Goal: Task Accomplishment & Management: Manage account settings

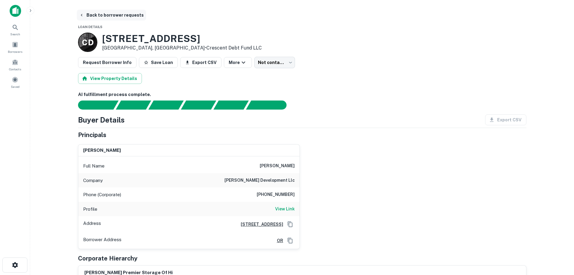
click at [112, 15] on button "Back to borrower requests" at bounding box center [111, 15] width 69 height 11
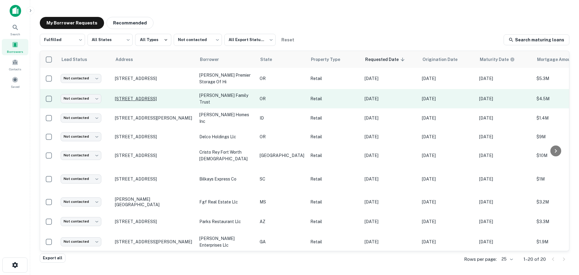
click at [140, 96] on p "[STREET_ADDRESS]" at bounding box center [154, 98] width 78 height 5
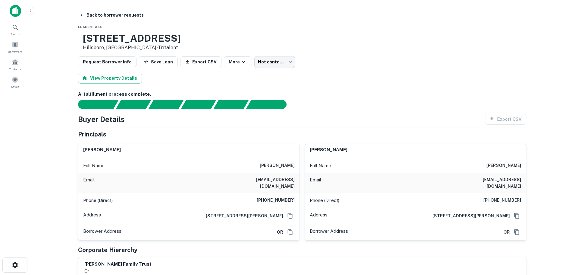
click at [180, 40] on h3 "[STREET_ADDRESS]" at bounding box center [132, 38] width 98 height 11
copy h3 "[STREET_ADDRESS]"
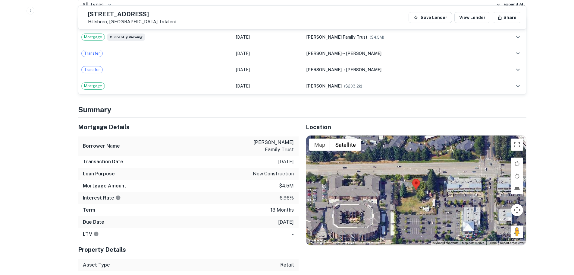
scroll to position [392, 0]
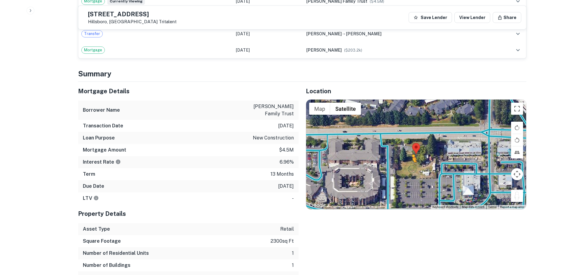
drag, startPoint x: 518, startPoint y: 193, endPoint x: 413, endPoint y: 163, distance: 109.8
click at [413, 163] on div "To activate drag with keyboard, press Alt + Enter. Once in keyboard drag state,…" at bounding box center [416, 154] width 220 height 109
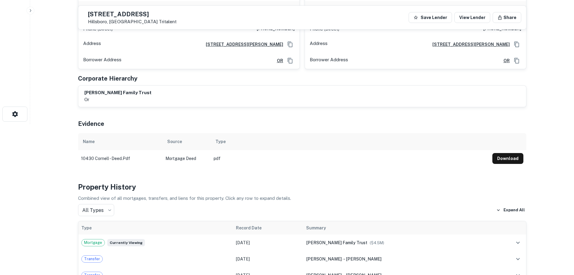
scroll to position [30, 0]
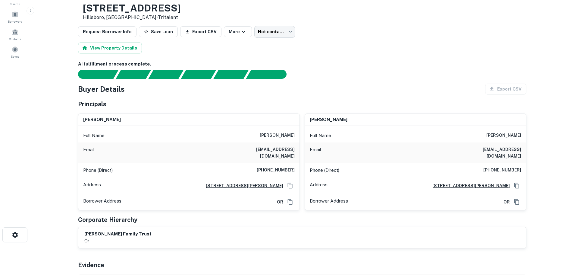
click at [284, 166] on h6 "[PHONE_NUMBER]" at bounding box center [276, 169] width 38 height 7
copy h6 "[PHONE_NUMBER]"
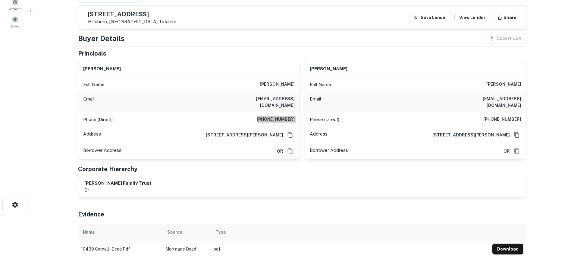
scroll to position [0, 0]
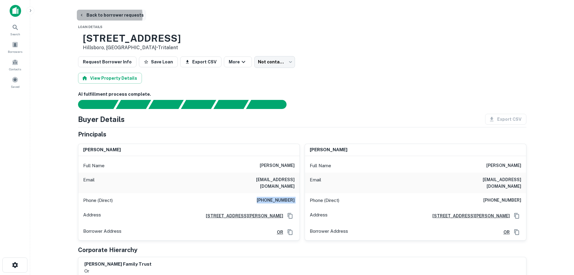
click at [104, 16] on button "Back to borrower requests" at bounding box center [111, 15] width 69 height 11
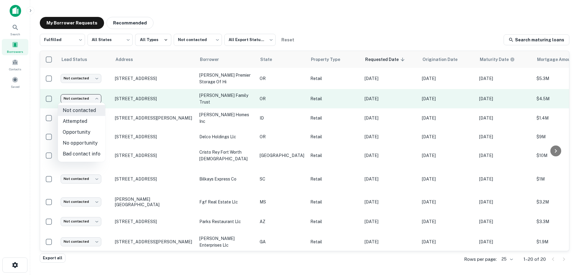
click at [80, 96] on body "Search Borrowers Contacts Saved My Borrower Requests Recommended Fulfilled ****…" at bounding box center [289, 137] width 579 height 275
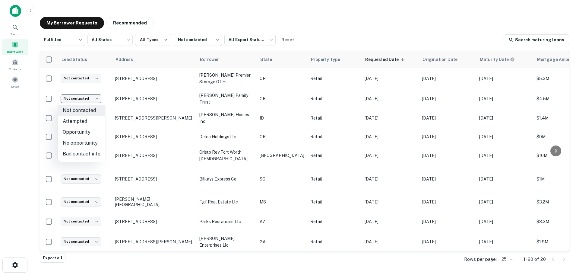
click at [93, 122] on li "Attempted" at bounding box center [81, 121] width 47 height 11
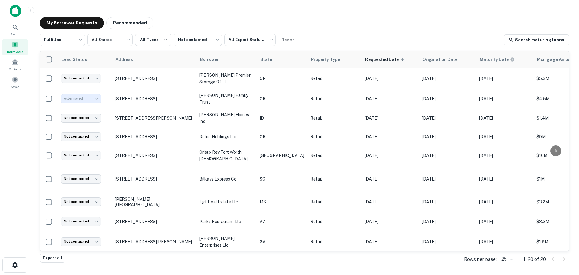
type input "*********"
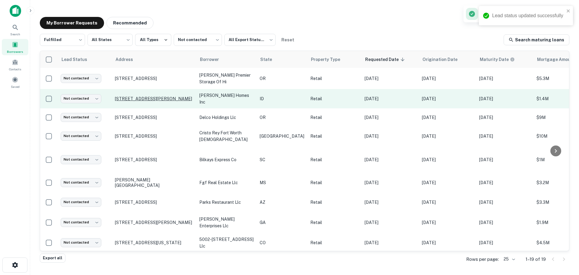
click at [144, 99] on p "[STREET_ADDRESS][PERSON_NAME]" at bounding box center [154, 98] width 78 height 5
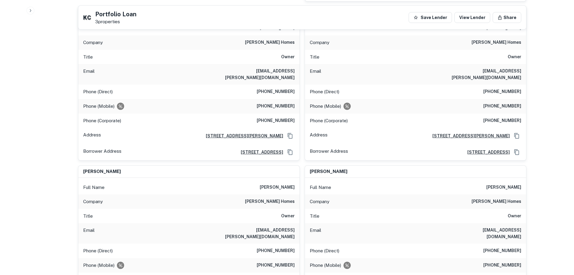
scroll to position [483, 0]
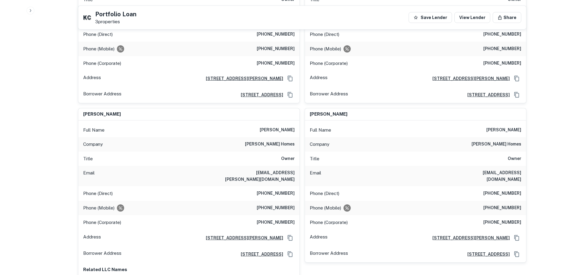
click at [272, 141] on h6 "[PERSON_NAME] homes" at bounding box center [270, 144] width 50 height 7
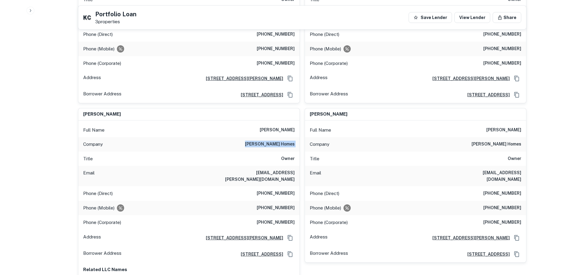
click at [272, 141] on h6 "[PERSON_NAME] homes" at bounding box center [270, 144] width 50 height 7
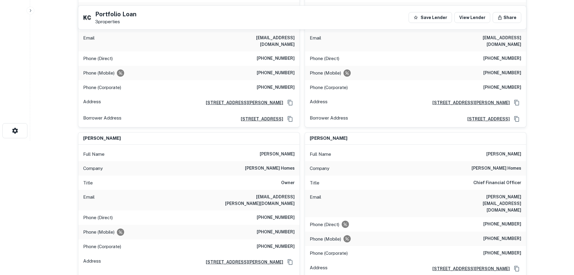
scroll to position [0, 0]
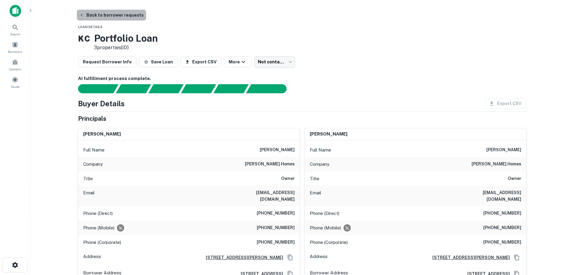
click at [128, 17] on button "Back to borrower requests" at bounding box center [111, 15] width 69 height 11
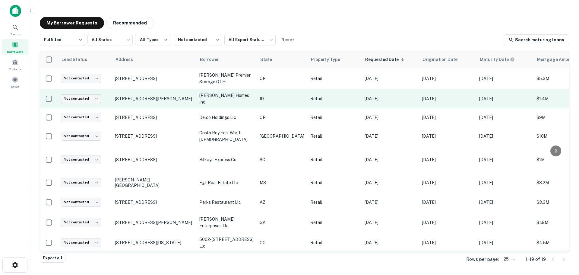
click at [94, 99] on body "Search Borrowers Contacts Saved My Borrower Requests Recommended Fulfilled ****…" at bounding box center [289, 137] width 579 height 275
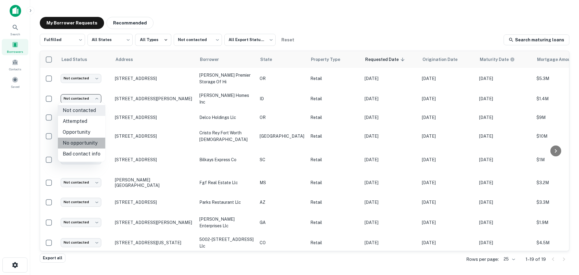
click at [89, 144] on li "No opportunity" at bounding box center [81, 143] width 47 height 11
type input "**********"
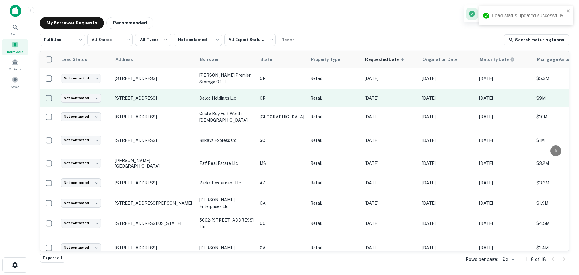
click at [151, 96] on p "[STREET_ADDRESS]" at bounding box center [154, 97] width 78 height 5
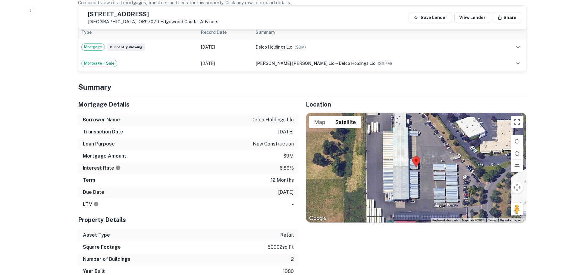
scroll to position [362, 0]
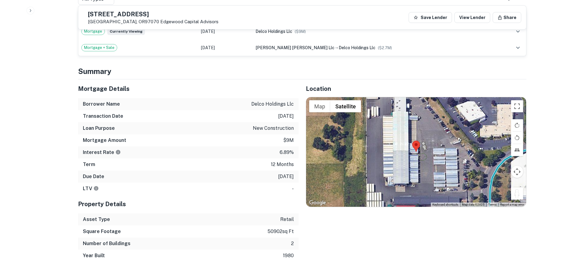
drag, startPoint x: 513, startPoint y: 191, endPoint x: 422, endPoint y: 150, distance: 99.5
click at [422, 150] on div "To activate drag with keyboard, press Alt + Enter. Once in keyboard drag state,…" at bounding box center [416, 151] width 220 height 109
click at [127, 12] on h5 "[STREET_ADDRESS]" at bounding box center [153, 14] width 131 height 6
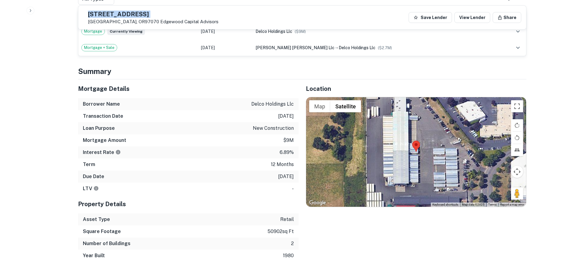
copy h5 "[STREET_ADDRESS]"
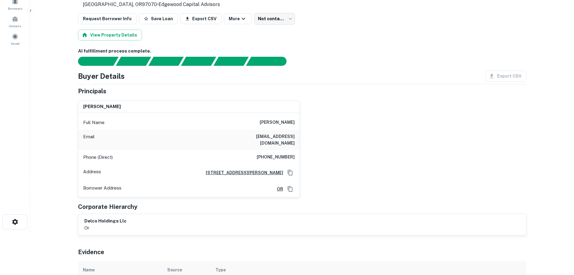
scroll to position [0, 0]
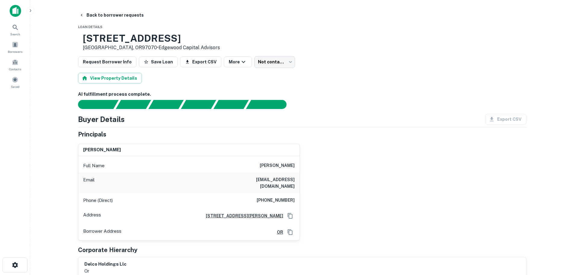
click at [286, 197] on h6 "[PHONE_NUMBER]" at bounding box center [276, 200] width 38 height 7
copy h6 "[PHONE_NUMBER]"
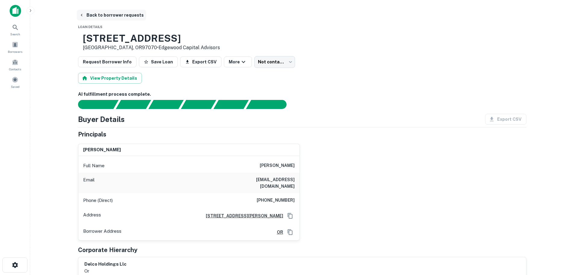
click at [125, 18] on button "Back to borrower requests" at bounding box center [111, 15] width 69 height 11
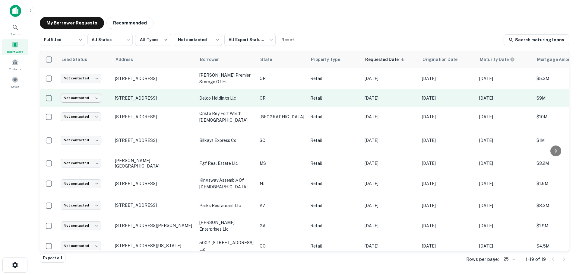
click at [91, 99] on body "Search Borrowers Contacts Saved My Borrower Requests Recommended Fulfilled ****…" at bounding box center [289, 137] width 579 height 275
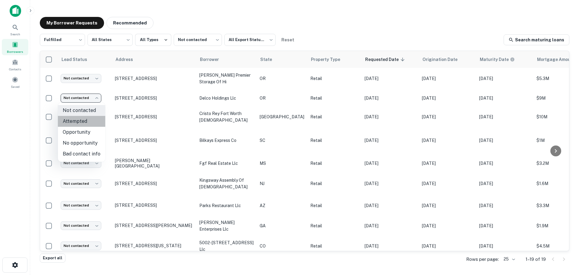
click at [90, 119] on li "Attempted" at bounding box center [81, 121] width 47 height 11
type input "*********"
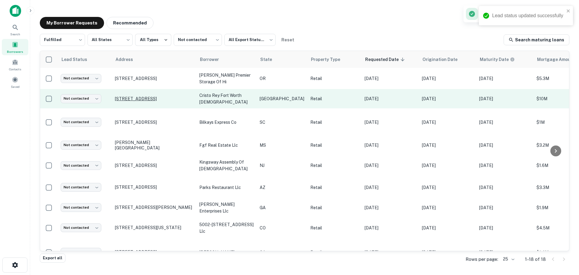
click at [134, 96] on p "[STREET_ADDRESS]" at bounding box center [154, 98] width 78 height 5
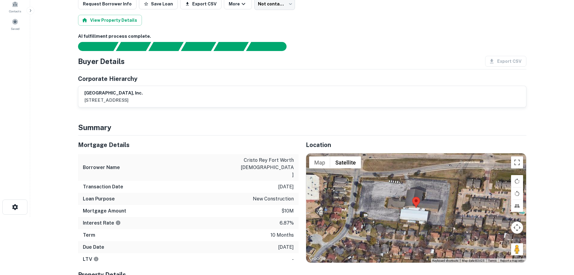
scroll to position [60, 0]
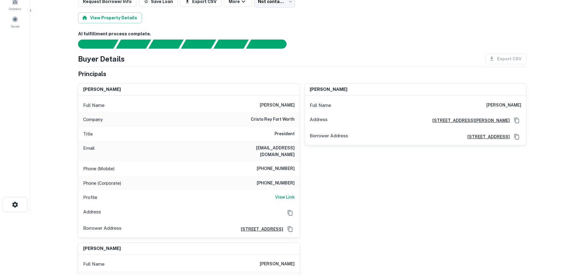
drag, startPoint x: 520, startPoint y: 251, endPoint x: 425, endPoint y: 198, distance: 107.9
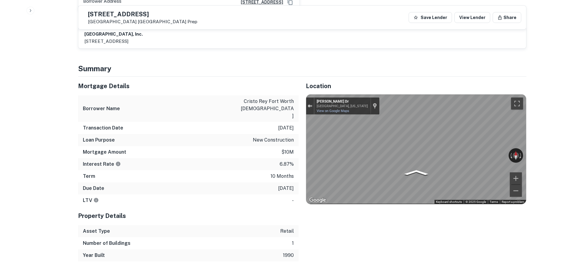
click at [309, 104] on div "Exit the Street View" at bounding box center [310, 106] width 5 height 4
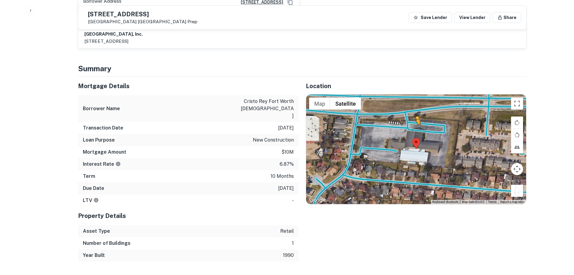
drag, startPoint x: 520, startPoint y: 177, endPoint x: 416, endPoint y: 118, distance: 119.7
click at [416, 118] on div "To activate drag with keyboard, press Alt + Enter. Once in keyboard drag state,…" at bounding box center [416, 148] width 220 height 109
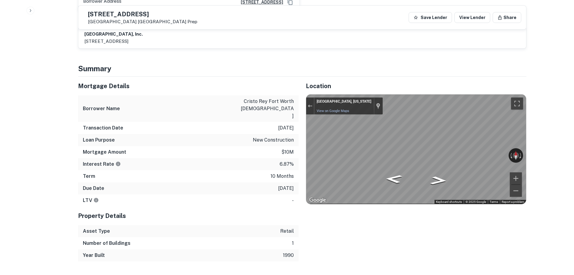
click at [523, 144] on div "← Move left → Move right ↑ Move up ↓ Move down + Zoom in - Zoom out [GEOGRAPHIC…" at bounding box center [416, 148] width 220 height 109
click at [401, 222] on div "Location ← Move left → Move right ↑ Move up ↓ Move down + Zoom in - Zoom out Ho…" at bounding box center [413, 169] width 228 height 185
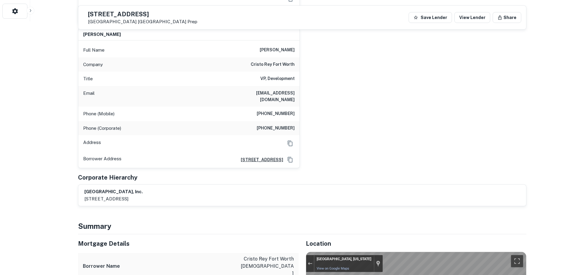
scroll to position [200, 0]
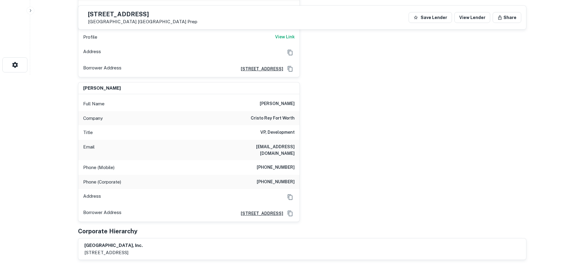
click at [143, 15] on h5 "[STREET_ADDRESS]" at bounding box center [142, 14] width 109 height 6
copy h5 "[STREET_ADDRESS]"
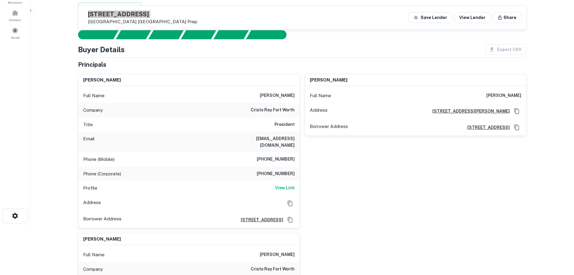
scroll to position [0, 0]
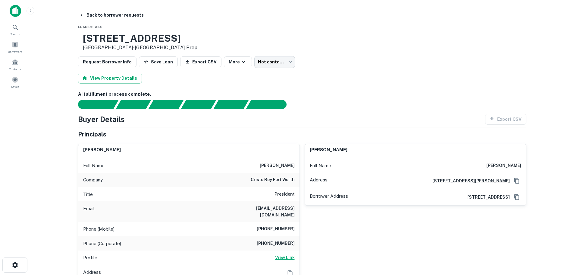
click at [289, 254] on h6 "View Link" at bounding box center [285, 257] width 20 height 7
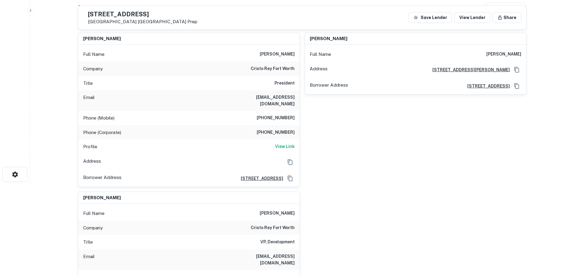
scroll to position [60, 0]
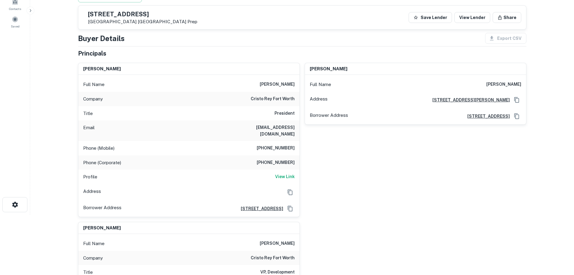
click at [275, 144] on h6 "[PHONE_NUMBER]" at bounding box center [276, 147] width 38 height 7
copy h6 "[PHONE_NUMBER]"
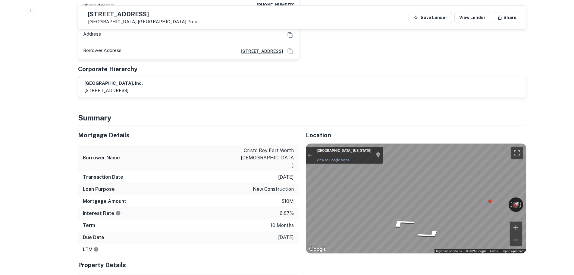
scroll to position [271, 0]
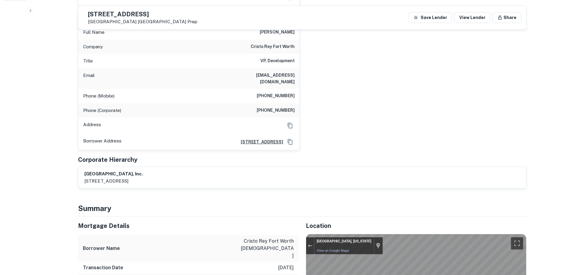
click at [283, 92] on h6 "[PHONE_NUMBER]" at bounding box center [276, 95] width 38 height 7
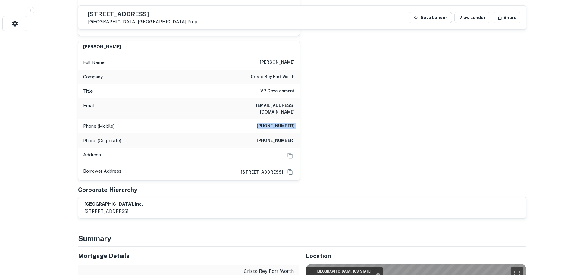
copy h6 "[PHONE_NUMBER]"
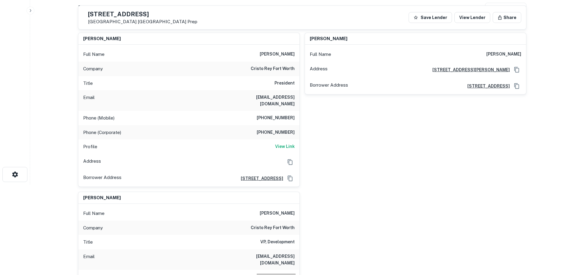
scroll to position [0, 0]
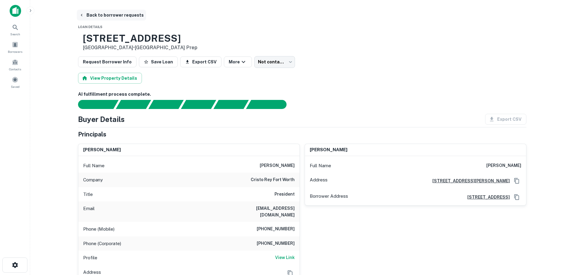
click at [116, 11] on button "Back to borrower requests" at bounding box center [111, 15] width 69 height 11
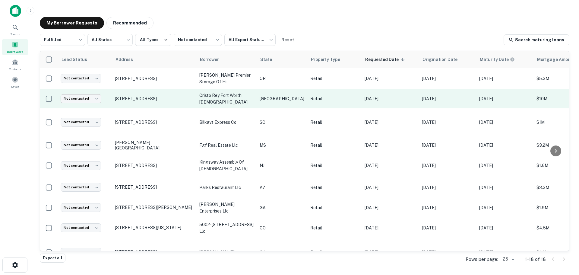
click at [69, 100] on body "Search Borrowers Contacts Saved My Borrower Requests Recommended Fulfilled ****…" at bounding box center [289, 137] width 579 height 275
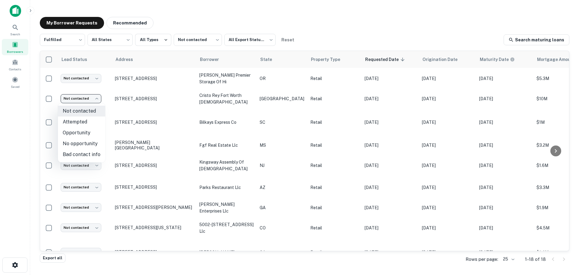
click at [84, 119] on li "Attempted" at bounding box center [81, 121] width 47 height 11
type input "*********"
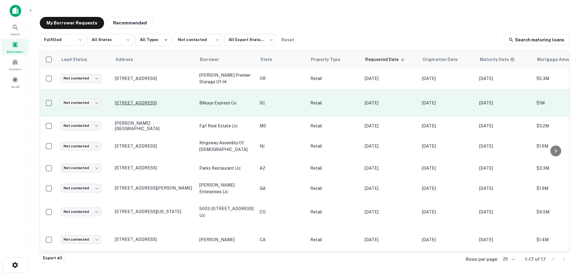
click at [148, 100] on p "[STREET_ADDRESS]" at bounding box center [154, 102] width 78 height 5
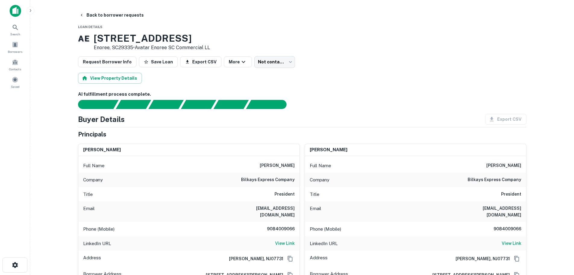
click at [150, 43] on h3 "[STREET_ADDRESS]" at bounding box center [152, 38] width 116 height 11
copy h3 "[STREET_ADDRESS]"
click at [123, 13] on button "Back to borrower requests" at bounding box center [111, 15] width 69 height 11
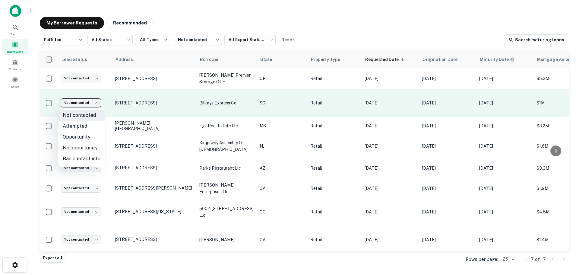
click at [85, 102] on body "Search Borrowers Contacts Saved My Borrower Requests Recommended Fulfilled ****…" at bounding box center [289, 137] width 579 height 275
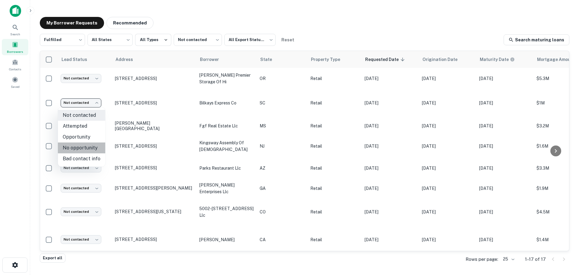
click at [84, 145] on li "No opportunity" at bounding box center [81, 147] width 47 height 11
type input "**********"
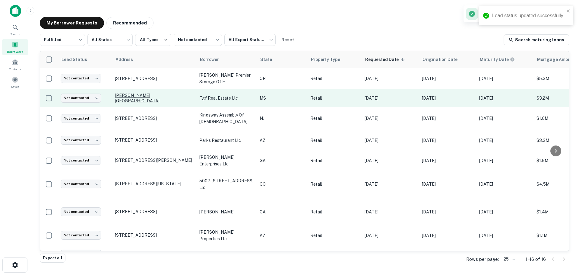
click at [141, 98] on p "[PERSON_NAME][GEOGRAPHIC_DATA]" at bounding box center [154, 98] width 78 height 11
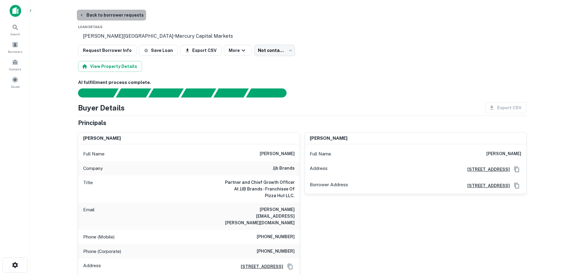
click at [133, 12] on button "Back to borrower requests" at bounding box center [111, 15] width 69 height 11
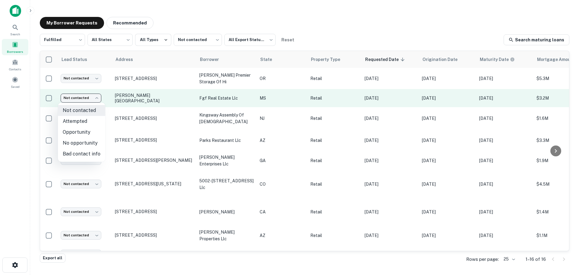
click at [82, 95] on body "Search Borrowers Contacts Saved My Borrower Requests Recommended Fulfilled ****…" at bounding box center [289, 137] width 579 height 275
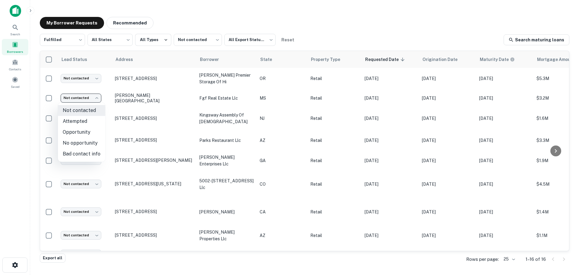
click at [86, 152] on li "Bad contact info" at bounding box center [81, 153] width 47 height 11
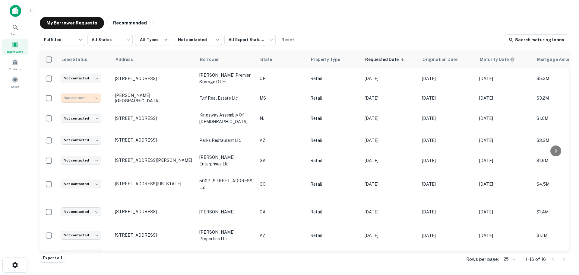
type input "**********"
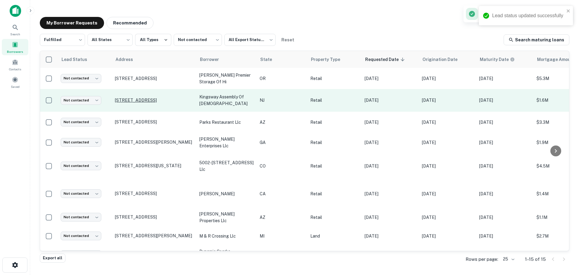
click at [148, 100] on p "[STREET_ADDRESS]" at bounding box center [154, 99] width 78 height 5
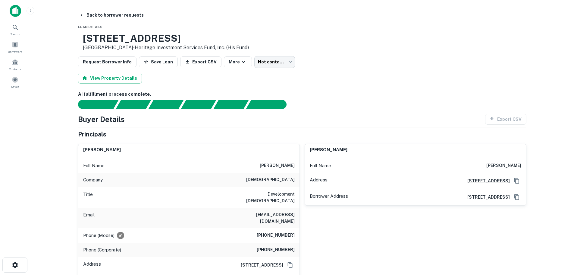
click at [175, 38] on h3 "[STREET_ADDRESS]" at bounding box center [166, 38] width 166 height 11
click at [174, 39] on h3 "[STREET_ADDRESS]" at bounding box center [166, 38] width 166 height 11
copy h3 "[STREET_ADDRESS]"
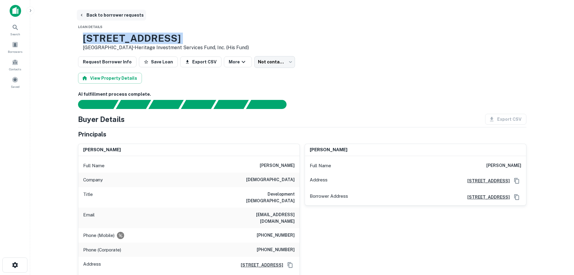
click at [129, 12] on button "Back to borrower requests" at bounding box center [111, 15] width 69 height 11
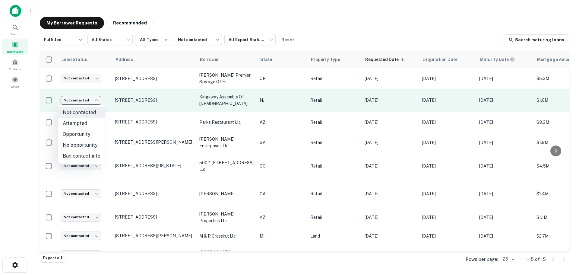
click at [84, 102] on body "Search Borrowers Contacts Saved My Borrower Requests Recommended Fulfilled ****…" at bounding box center [289, 137] width 579 height 275
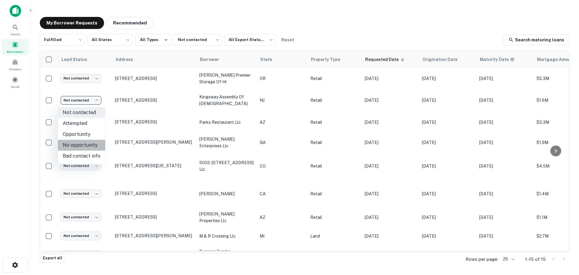
click at [83, 143] on li "No opportunity" at bounding box center [81, 145] width 47 height 11
type input "**********"
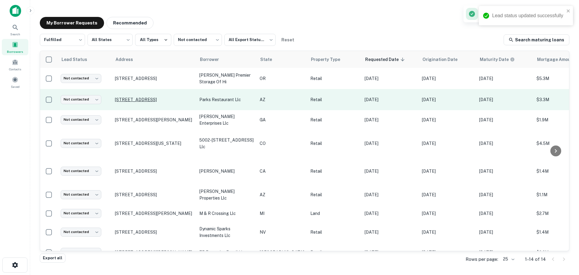
click at [152, 99] on p "[STREET_ADDRESS]" at bounding box center [154, 99] width 78 height 5
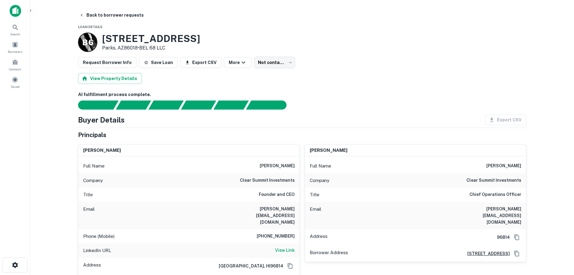
scroll to position [30, 0]
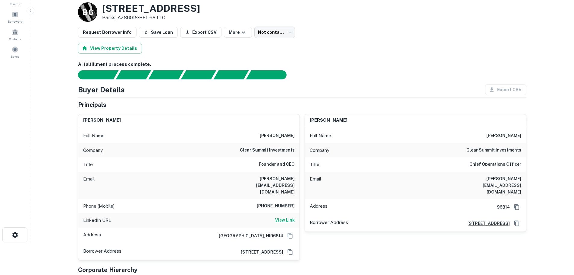
click at [285, 217] on h6 "View Link" at bounding box center [285, 220] width 20 height 7
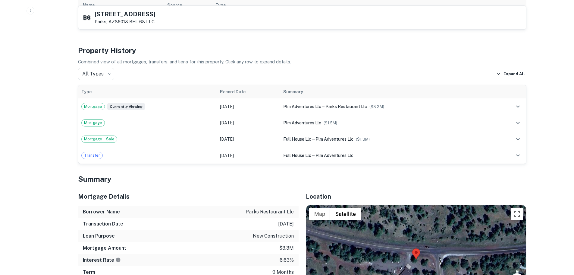
scroll to position [422, 0]
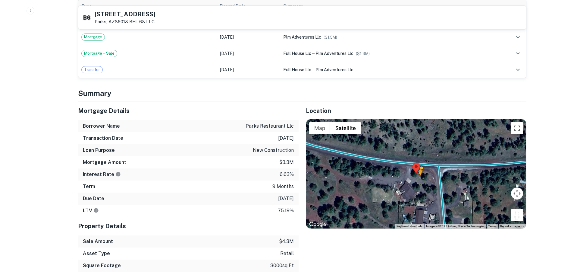
drag, startPoint x: 522, startPoint y: 207, endPoint x: 419, endPoint y: 174, distance: 108.4
click at [419, 174] on div "To activate drag with keyboard, press Alt + Enter. Once in keyboard drag state,…" at bounding box center [416, 173] width 220 height 109
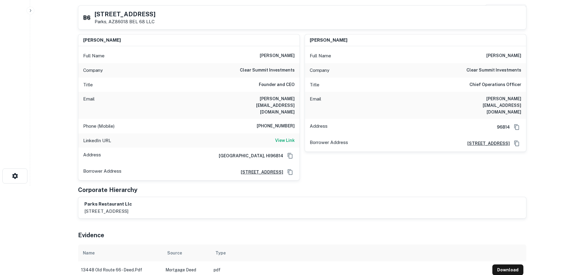
scroll to position [90, 0]
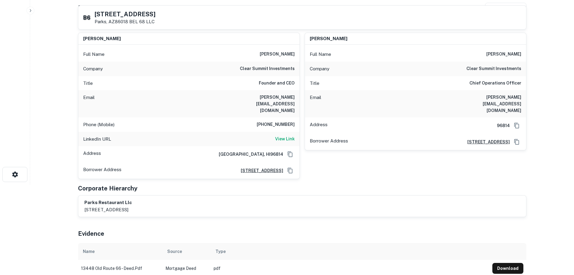
click at [270, 121] on h6 "[PHONE_NUMBER]" at bounding box center [276, 124] width 38 height 7
copy h6 "[PHONE_NUMBER]"
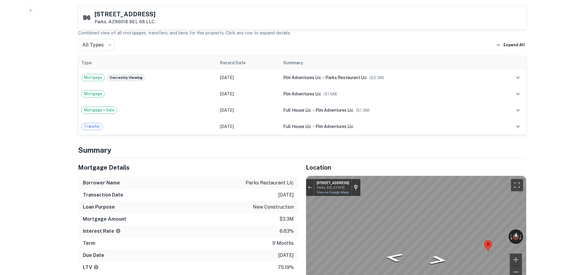
scroll to position [422, 0]
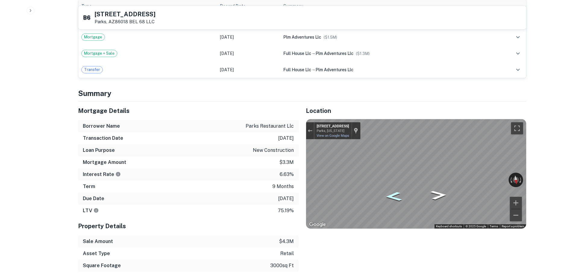
click at [402, 185] on div "Map" at bounding box center [416, 173] width 220 height 109
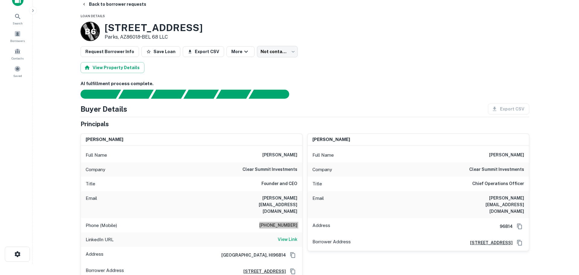
scroll to position [0, 0]
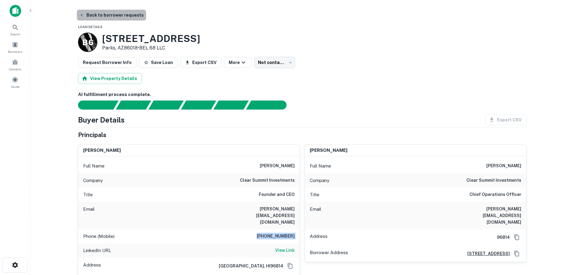
click at [120, 18] on button "Back to borrower requests" at bounding box center [111, 15] width 69 height 11
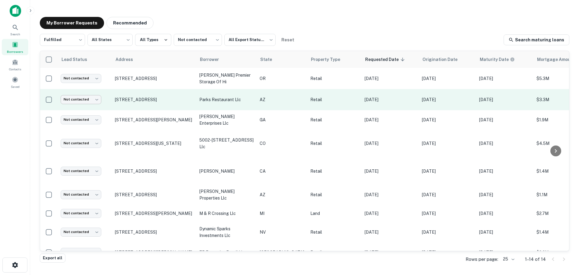
click at [93, 100] on body "Search Borrowers Contacts Saved My Borrower Requests Recommended Fulfilled ****…" at bounding box center [289, 137] width 579 height 275
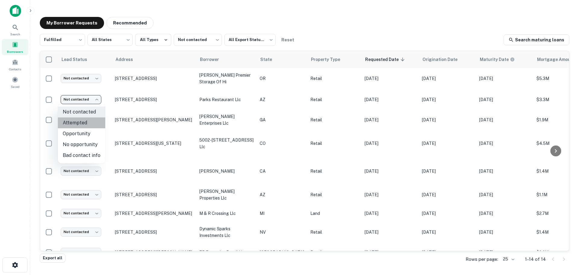
click at [90, 121] on li "Attempted" at bounding box center [81, 122] width 47 height 11
type input "*********"
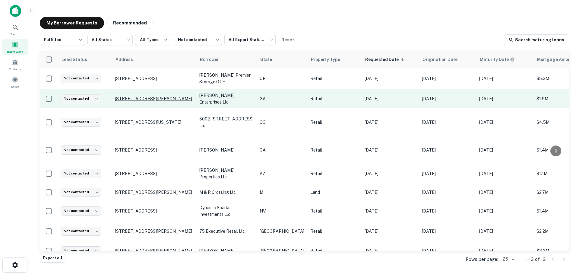
click at [153, 99] on p "[STREET_ADDRESS][PERSON_NAME]" at bounding box center [154, 98] width 78 height 5
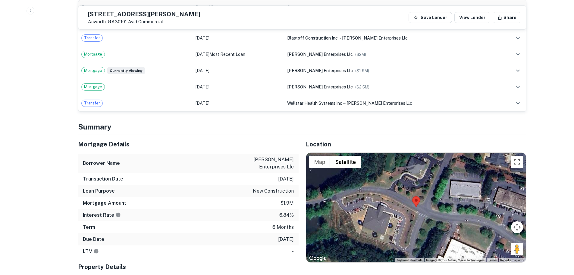
scroll to position [362, 0]
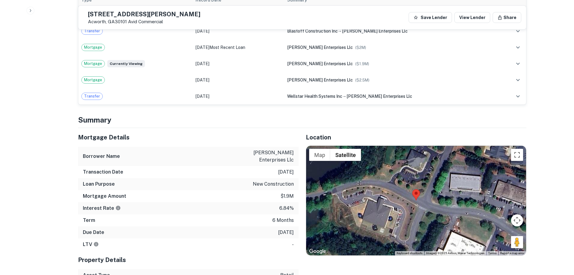
click at [140, 8] on div "[STREET_ADDRESS][GEOGRAPHIC_DATA][PERSON_NAME] Commercial Save Lender View Lend…" at bounding box center [302, 18] width 448 height 24
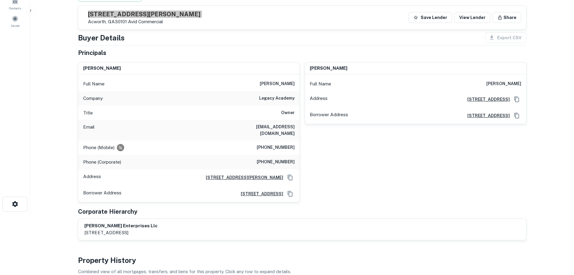
scroll to position [60, 0]
click at [282, 144] on h6 "[PHONE_NUMBER]" at bounding box center [276, 147] width 38 height 7
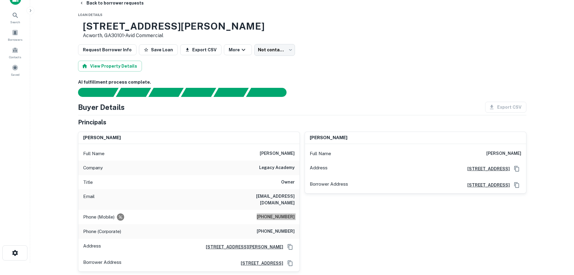
scroll to position [0, 0]
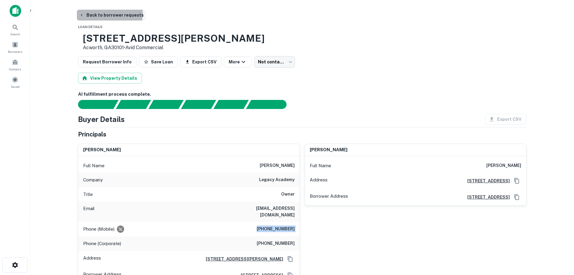
click at [98, 13] on button "Back to borrower requests" at bounding box center [111, 15] width 69 height 11
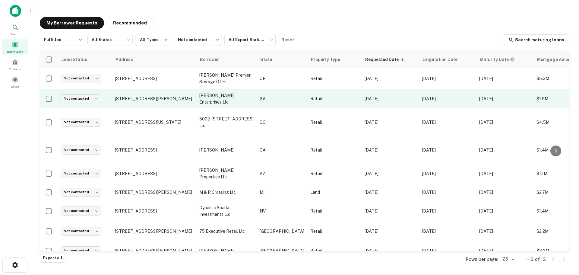
click at [84, 102] on body "Search Borrowers Contacts Saved My Borrower Requests Recommended Fulfilled ****…" at bounding box center [289, 137] width 579 height 275
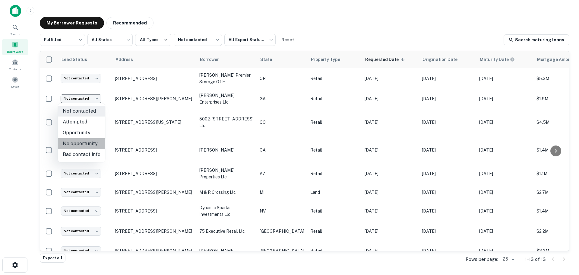
click at [81, 144] on li "No opportunity" at bounding box center [81, 143] width 47 height 11
type input "**********"
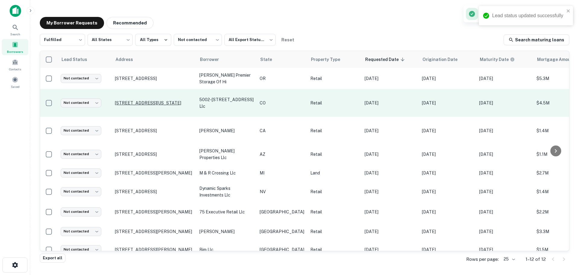
click at [141, 103] on p "[STREET_ADDRESS][US_STATE]" at bounding box center [154, 102] width 78 height 5
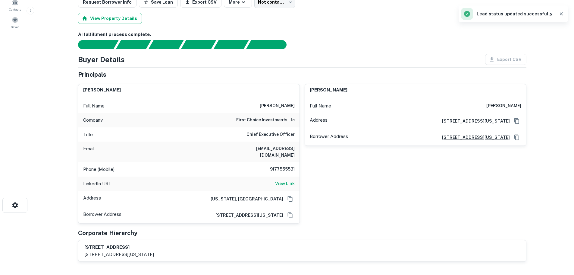
scroll to position [60, 0]
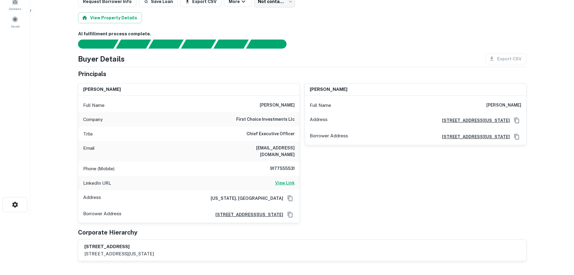
click at [283, 179] on h6 "View Link" at bounding box center [285, 182] width 20 height 7
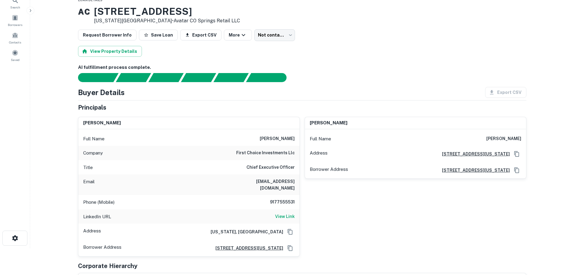
scroll to position [0, 0]
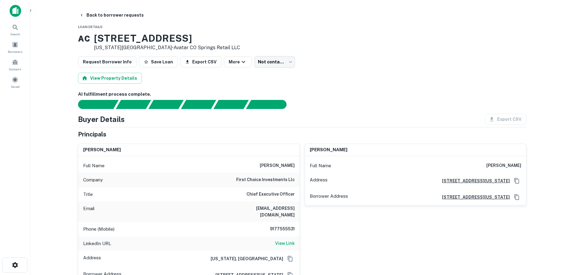
click at [144, 36] on h3 "[STREET_ADDRESS]" at bounding box center [167, 38] width 146 height 11
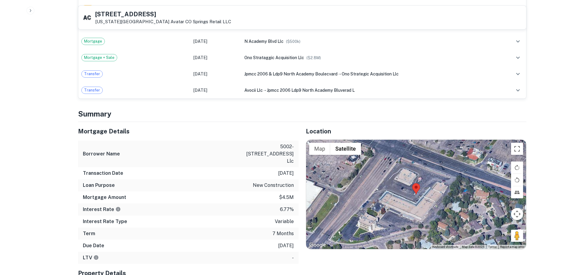
scroll to position [633, 0]
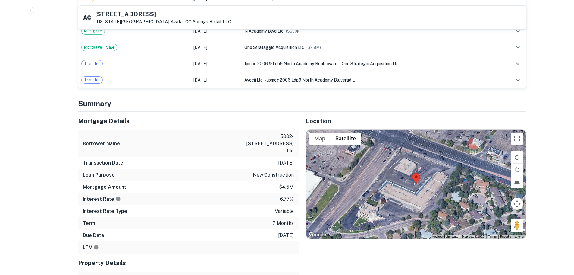
drag, startPoint x: 521, startPoint y: 220, endPoint x: 413, endPoint y: 158, distance: 124.7
click at [411, 158] on div "Map Terrain Satellite Labels Keyboard shortcuts Map Data Map data ©2025 Map dat…" at bounding box center [416, 183] width 220 height 109
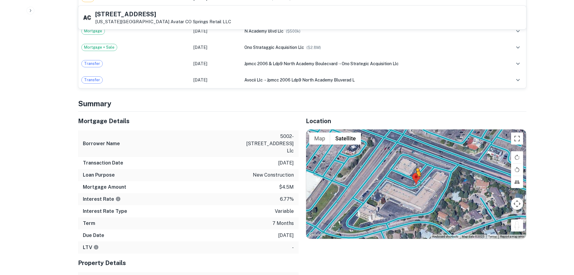
drag, startPoint x: 514, startPoint y: 223, endPoint x: 416, endPoint y: 176, distance: 108.2
click at [416, 176] on div "To activate drag with keyboard, press Alt + Enter. Once in keyboard drag state,…" at bounding box center [416, 183] width 220 height 109
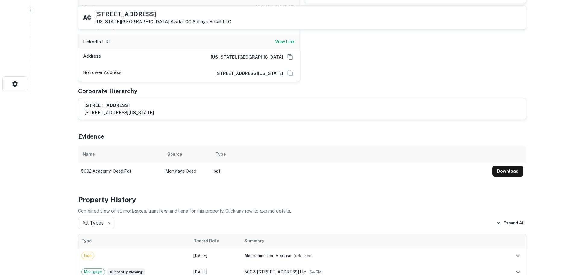
scroll to position [60, 0]
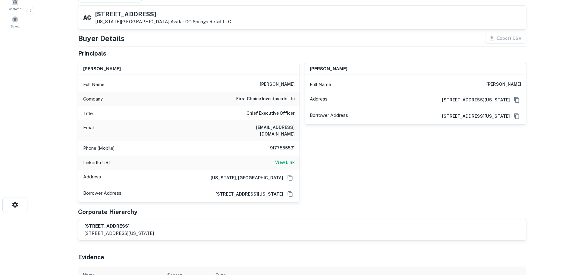
click at [276, 144] on h6 "9177555531" at bounding box center [277, 147] width 36 height 7
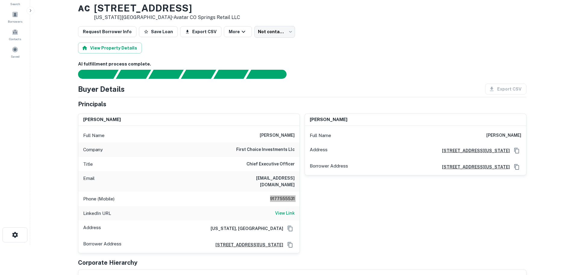
scroll to position [0, 0]
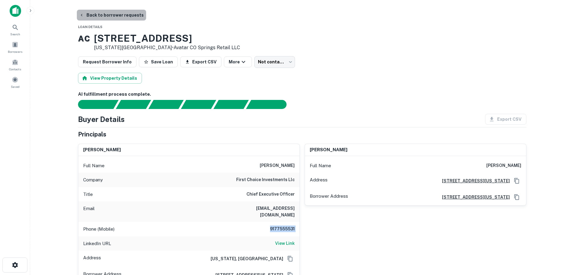
click at [125, 14] on button "Back to borrower requests" at bounding box center [111, 15] width 69 height 11
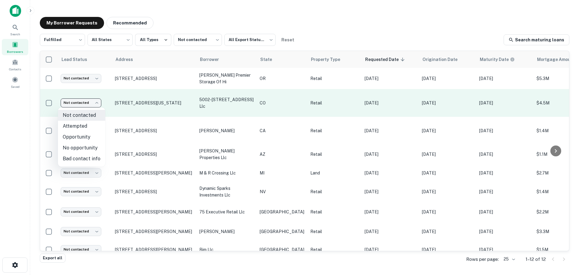
click at [87, 104] on body "Search Borrowers Contacts Saved My Borrower Requests Recommended Fulfilled ****…" at bounding box center [289, 137] width 579 height 275
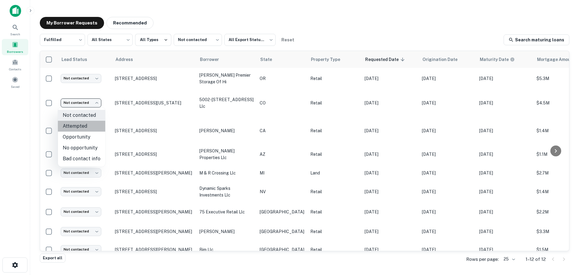
click at [85, 129] on li "Attempted" at bounding box center [81, 126] width 47 height 11
type input "*********"
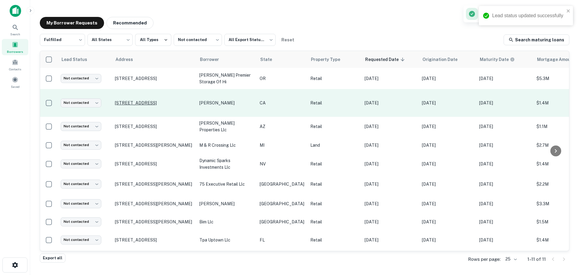
click at [158, 103] on p "[STREET_ADDRESS]" at bounding box center [154, 102] width 78 height 5
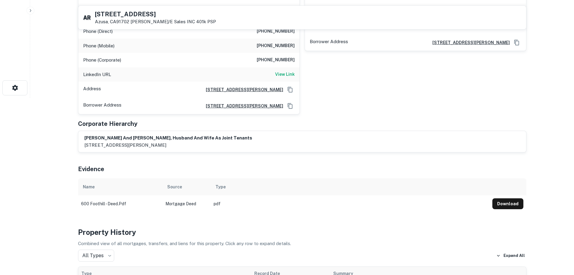
scroll to position [181, 0]
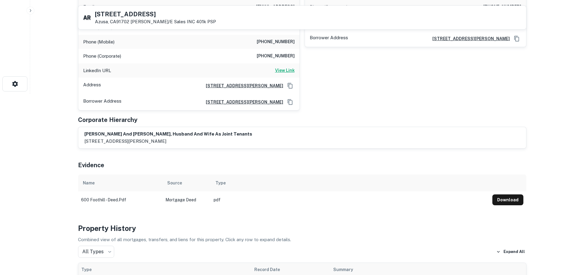
click at [281, 67] on h6 "View Link" at bounding box center [285, 70] width 20 height 7
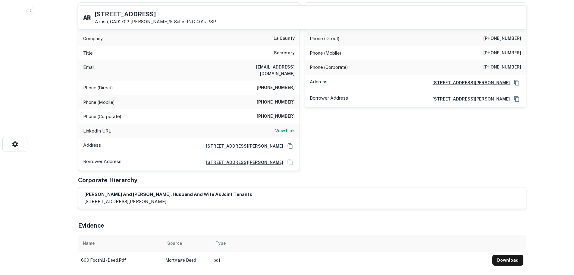
scroll to position [60, 0]
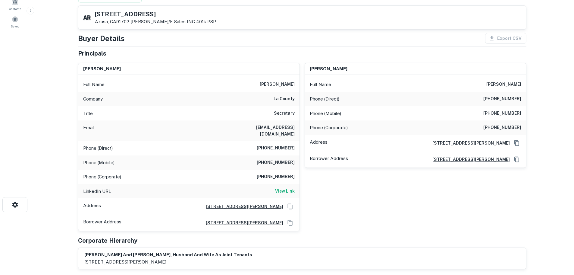
click at [141, 17] on h5 "[STREET_ADDRESS]" at bounding box center [155, 14] width 121 height 6
click at [506, 103] on div "Phone (Direct) [PHONE_NUMBER]" at bounding box center [415, 99] width 221 height 14
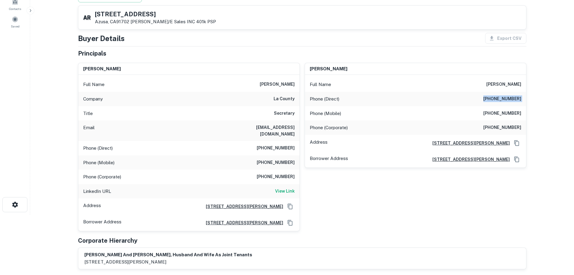
click at [506, 103] on div "Phone (Direct) [PHONE_NUMBER]" at bounding box center [415, 99] width 221 height 14
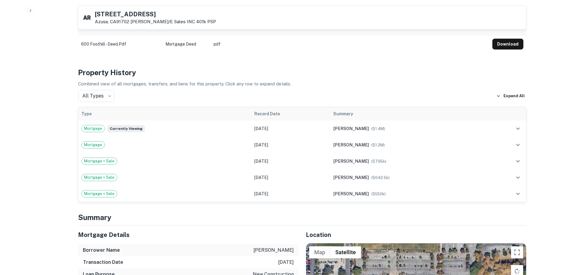
scroll to position [293, 0]
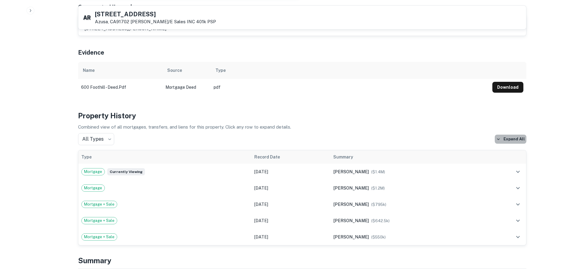
click at [512, 134] on button "Expand All" at bounding box center [511, 138] width 32 height 9
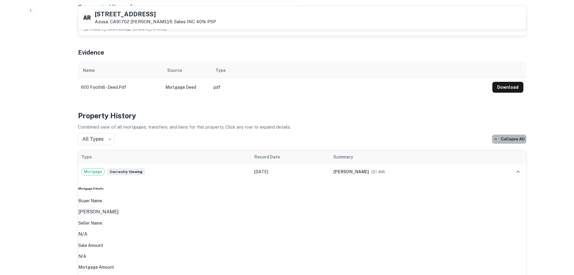
click at [512, 134] on button "Collapse All" at bounding box center [509, 138] width 34 height 9
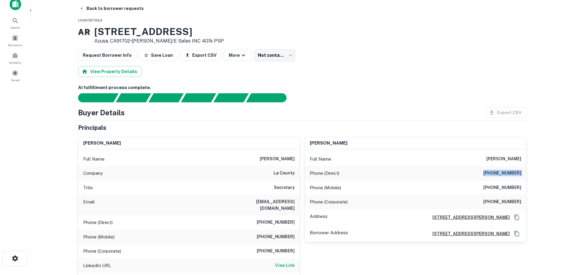
scroll to position [0, 0]
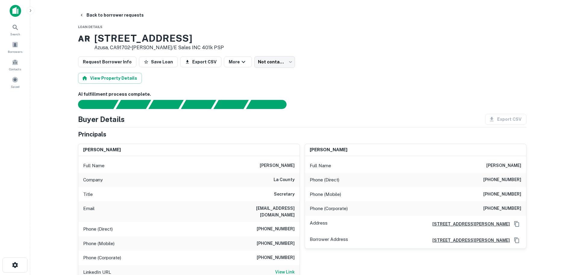
click at [504, 194] on h6 "[PHONE_NUMBER]" at bounding box center [503, 194] width 38 height 7
click at [103, 12] on main "Back to borrower requests Loan Details A R [STREET_ADDRESS] • Anas R/E Sales IN…" at bounding box center [302, 137] width 544 height 275
click at [103, 13] on button "Back to borrower requests" at bounding box center [111, 15] width 69 height 11
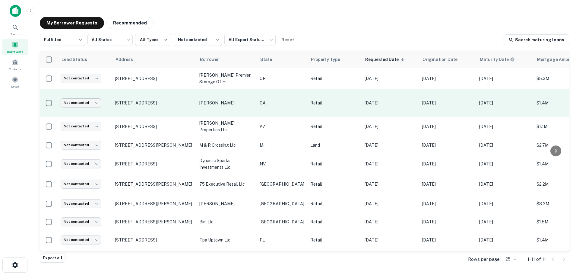
click at [81, 105] on body "Search Borrowers Contacts Saved My Borrower Requests Recommended Fulfilled ****…" at bounding box center [289, 137] width 579 height 275
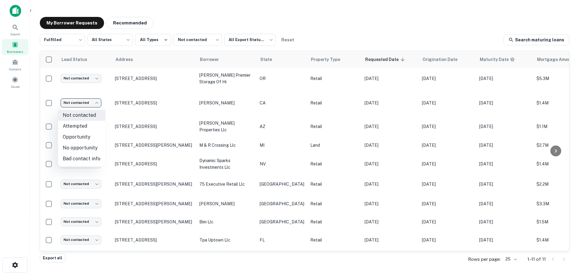
click at [88, 145] on li "No opportunity" at bounding box center [81, 147] width 47 height 11
type input "**********"
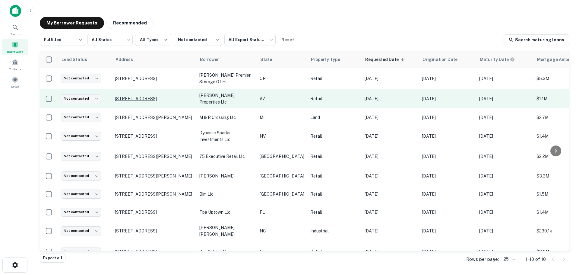
click at [138, 97] on p "[STREET_ADDRESS]" at bounding box center [154, 98] width 78 height 5
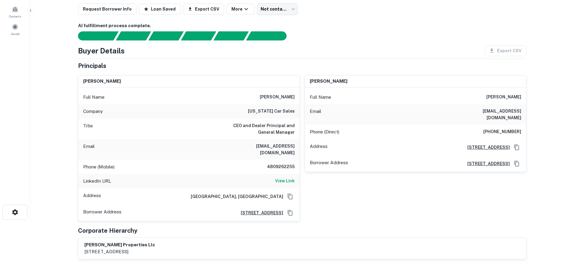
scroll to position [60, 0]
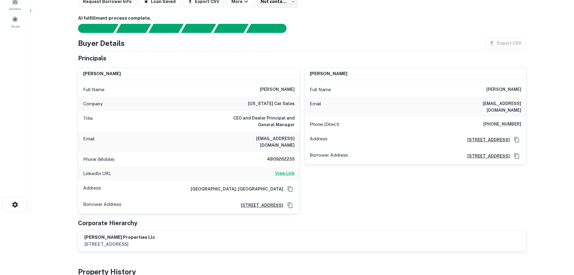
click at [280, 170] on h6 "View Link" at bounding box center [285, 173] width 20 height 7
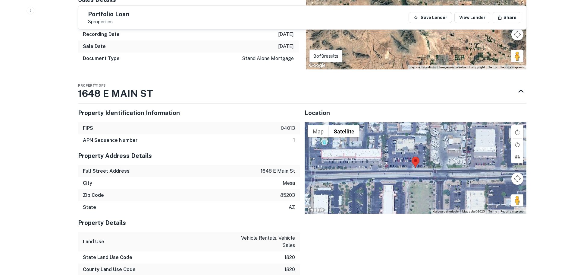
scroll to position [603, 0]
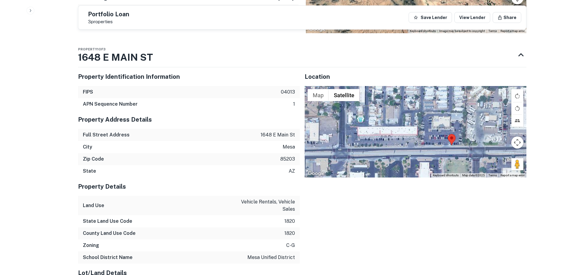
drag, startPoint x: 491, startPoint y: 157, endPoint x: 527, endPoint y: 170, distance: 39.0
click at [527, 170] on div "Back to borrower requests Portfolio Loan 3 properties Save Lender View Lender S…" at bounding box center [302, 16] width 463 height 1219
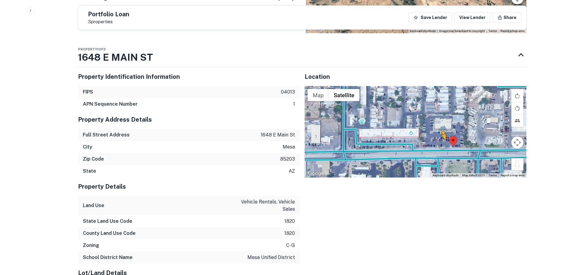
drag, startPoint x: 514, startPoint y: 161, endPoint x: 442, endPoint y: 139, distance: 74.8
click at [442, 139] on div "To activate drag with keyboard, press Alt + Enter. Once in keyboard drag state,…" at bounding box center [416, 131] width 222 height 91
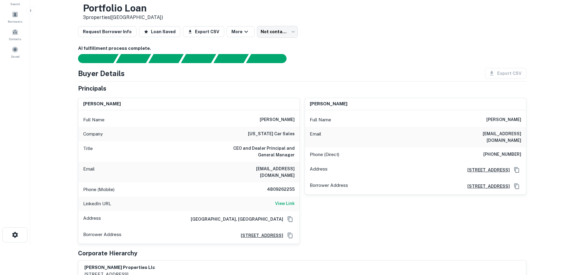
scroll to position [0, 0]
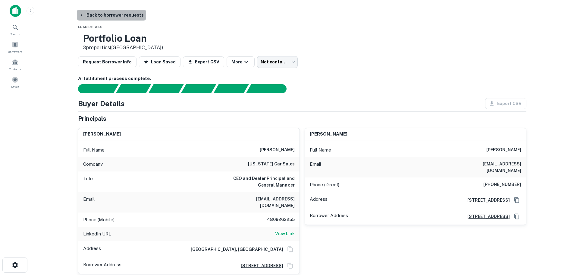
click at [122, 14] on button "Back to borrower requests" at bounding box center [111, 15] width 69 height 11
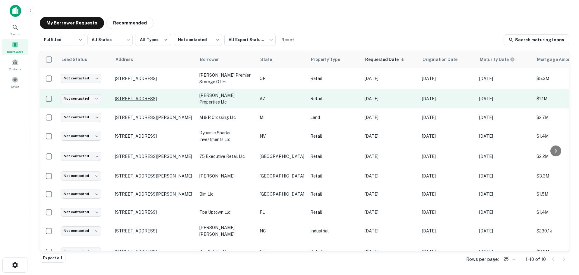
click at [157, 99] on p "[STREET_ADDRESS]" at bounding box center [154, 98] width 78 height 5
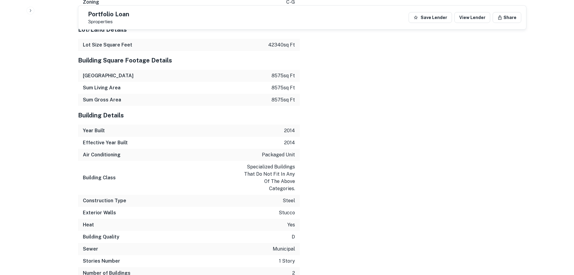
scroll to position [948, 0]
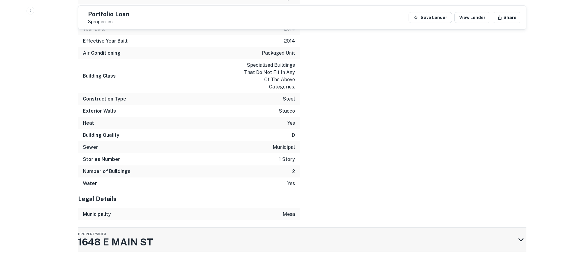
click at [280, 227] on div "Property 3 of [STREET_ADDRESS]" at bounding box center [297, 239] width 438 height 24
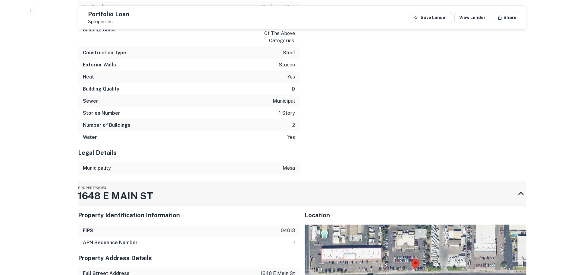
scroll to position [1099, 0]
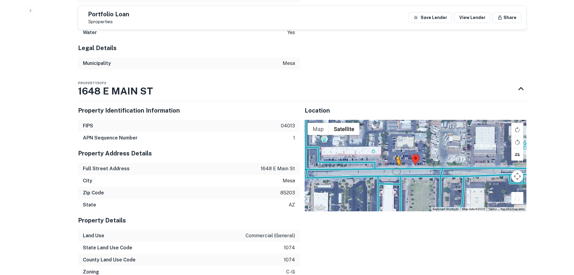
drag, startPoint x: 519, startPoint y: 192, endPoint x: 392, endPoint y: 165, distance: 129.5
click at [392, 165] on div "To activate drag with keyboard, press Alt + Enter. Once in keyboard drag state,…" at bounding box center [416, 165] width 222 height 91
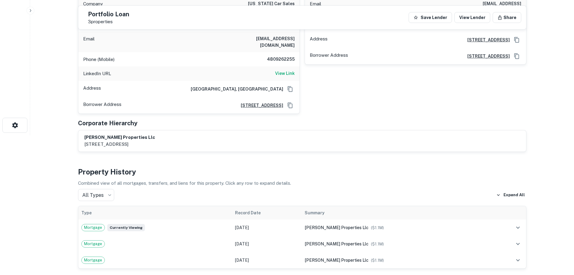
scroll to position [43, 0]
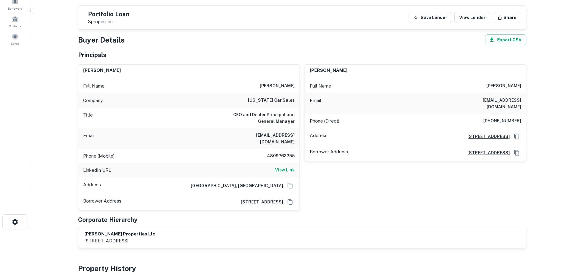
click at [273, 153] on h6 "4809262255" at bounding box center [277, 155] width 36 height 7
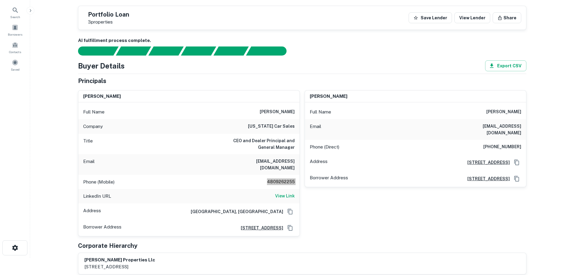
scroll to position [0, 0]
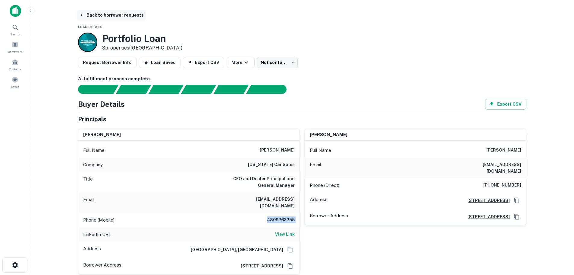
click at [116, 11] on button "Back to borrower requests" at bounding box center [111, 15] width 69 height 11
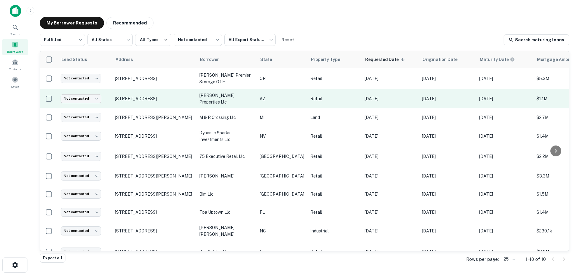
click at [75, 102] on body "Search Borrowers Contacts Saved My Borrower Requests Recommended Fulfilled ****…" at bounding box center [289, 137] width 579 height 275
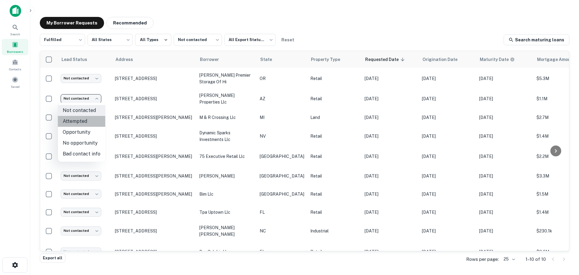
click at [85, 121] on li "Attempted" at bounding box center [81, 121] width 47 height 11
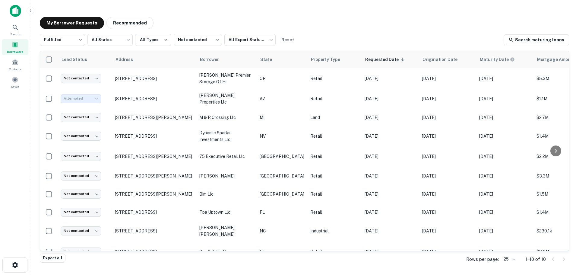
type input "*********"
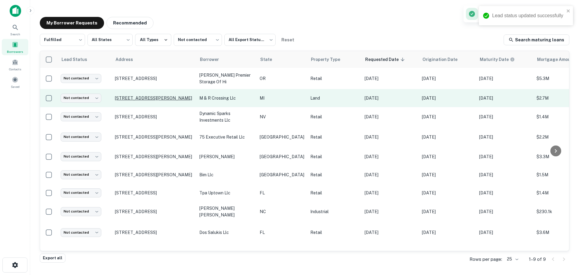
click at [144, 95] on p "[STREET_ADDRESS][PERSON_NAME]" at bounding box center [154, 97] width 78 height 5
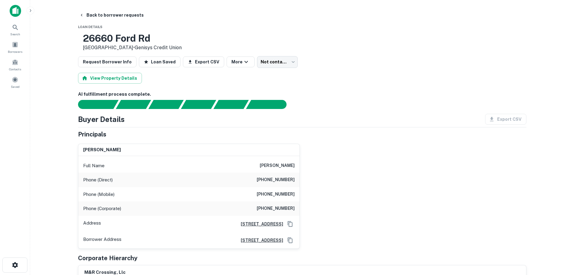
click at [161, 39] on h3 "26660 Ford Rd" at bounding box center [132, 38] width 99 height 11
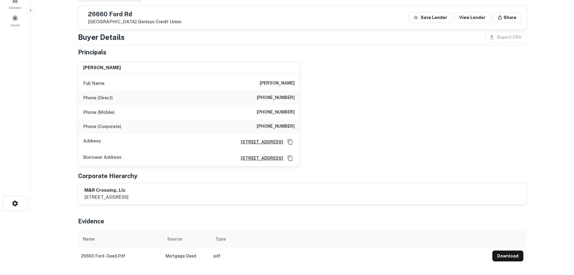
scroll to position [60, 0]
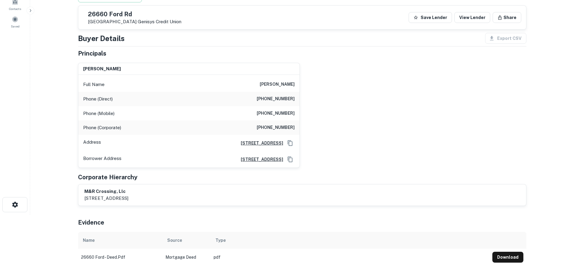
click at [279, 105] on div "Phone (Direct) [PHONE_NUMBER]" at bounding box center [188, 99] width 221 height 14
click at [273, 111] on h6 "[PHONE_NUMBER]" at bounding box center [276, 113] width 38 height 7
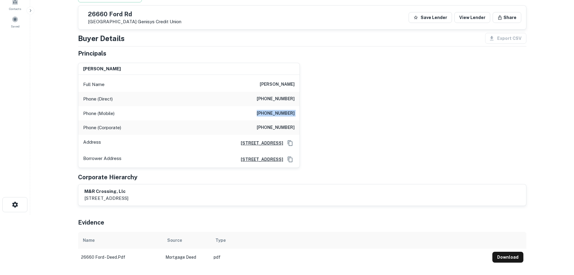
click at [273, 111] on h6 "[PHONE_NUMBER]" at bounding box center [276, 113] width 38 height 7
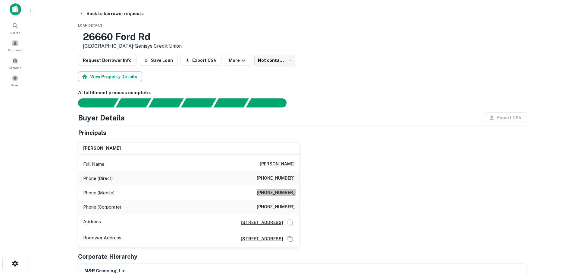
scroll to position [0, 0]
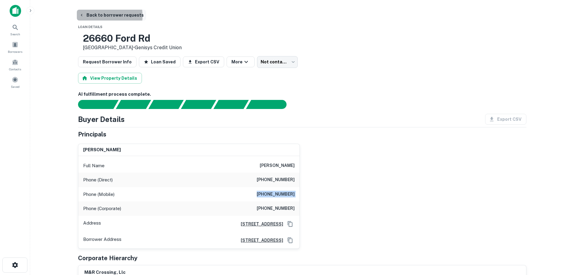
click at [96, 16] on button "Back to borrower requests" at bounding box center [111, 15] width 69 height 11
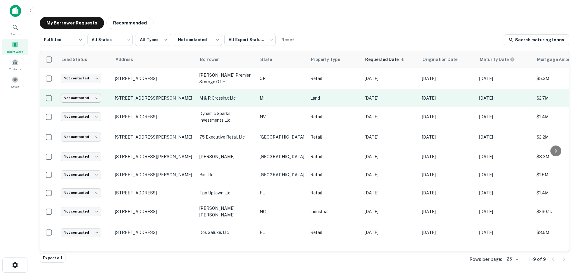
click at [75, 101] on body "Search Borrowers Contacts Saved My Borrower Requests Recommended Fulfilled ****…" at bounding box center [289, 137] width 579 height 275
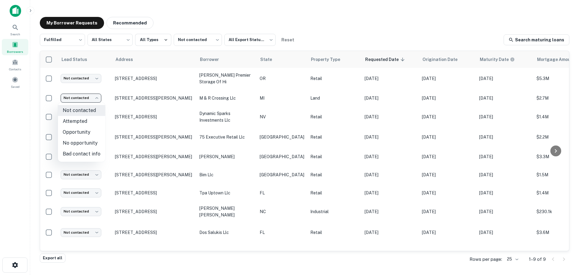
click at [87, 134] on li "Opportunity" at bounding box center [81, 132] width 47 height 11
type input "**********"
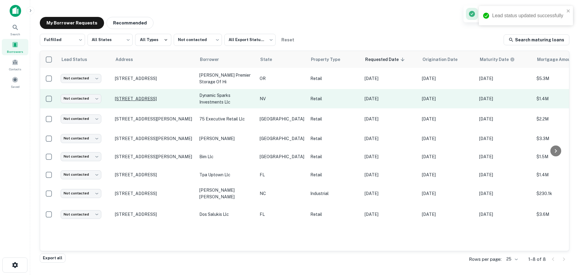
click at [130, 97] on p "[STREET_ADDRESS]" at bounding box center [154, 98] width 78 height 5
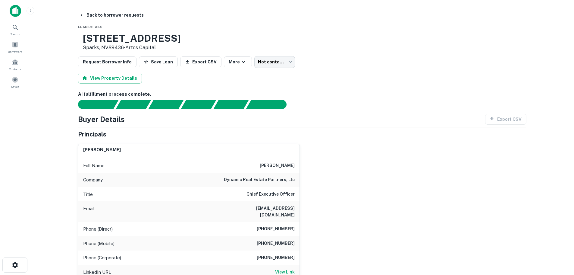
scroll to position [30, 0]
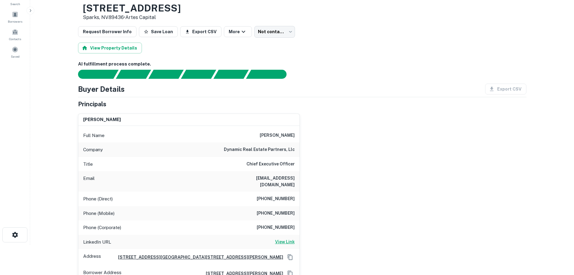
click at [283, 238] on h6 "View Link" at bounding box center [285, 241] width 20 height 7
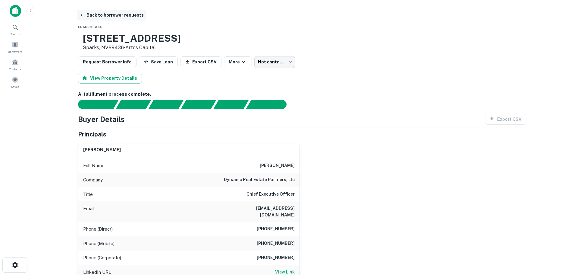
click at [130, 19] on button "Back to borrower requests" at bounding box center [111, 15] width 69 height 11
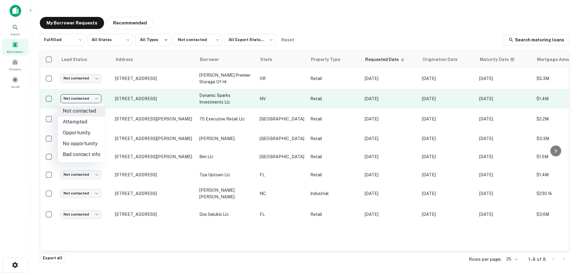
click at [73, 99] on body "Search Borrowers Contacts Saved My Borrower Requests Recommended Fulfilled ****…" at bounding box center [289, 137] width 579 height 275
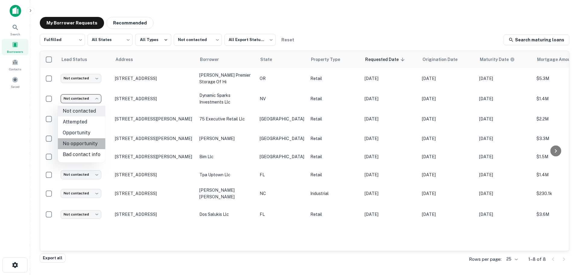
click at [84, 145] on li "No opportunity" at bounding box center [81, 143] width 47 height 11
type input "**********"
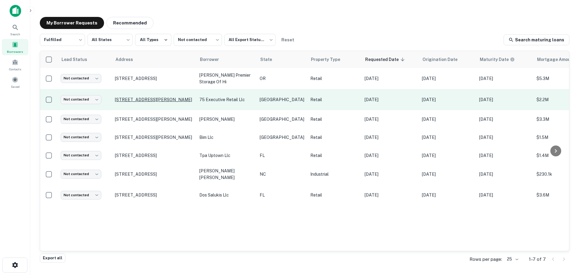
click at [147, 98] on p "[STREET_ADDRESS][PERSON_NAME]" at bounding box center [154, 99] width 78 height 5
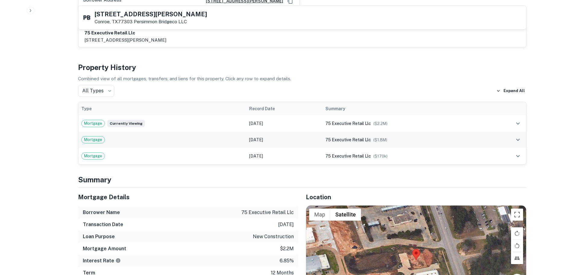
scroll to position [362, 0]
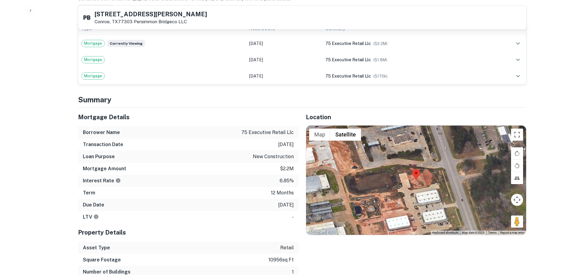
click at [142, 14] on h5 "[STREET_ADDRESS][PERSON_NAME]" at bounding box center [151, 14] width 112 height 6
click at [143, 14] on h5 "[STREET_ADDRESS][PERSON_NAME]" at bounding box center [151, 14] width 112 height 6
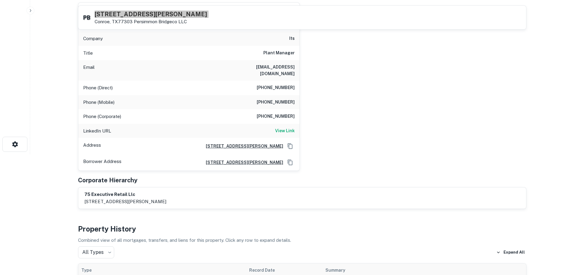
scroll to position [0, 0]
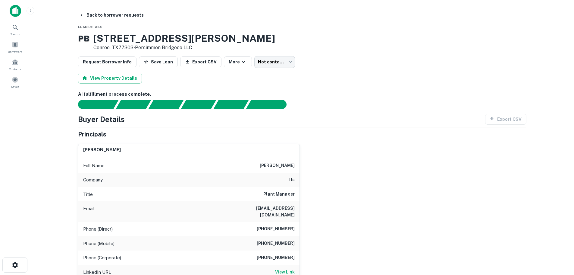
click at [289, 225] on h6 "[PHONE_NUMBER]" at bounding box center [276, 228] width 38 height 7
click at [279, 240] on h6 "[PHONE_NUMBER]" at bounding box center [276, 243] width 38 height 7
click at [280, 240] on h6 "[PHONE_NUMBER]" at bounding box center [276, 243] width 38 height 7
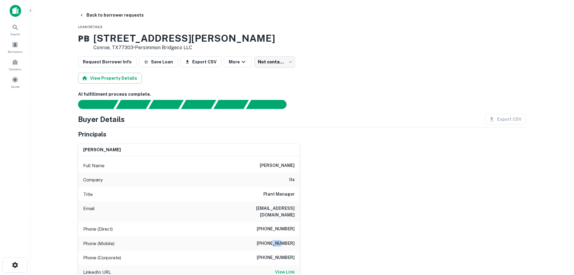
click at [280, 240] on h6 "[PHONE_NUMBER]" at bounding box center [276, 243] width 38 height 7
click at [279, 256] on div "Phone (Corporate) [PHONE_NUMBER]" at bounding box center [188, 257] width 221 height 14
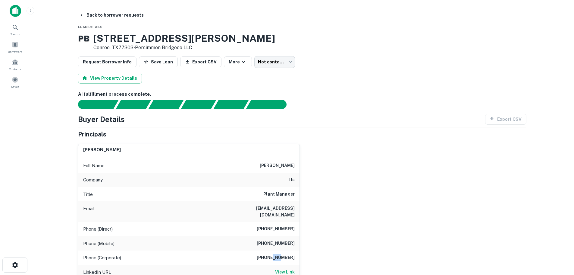
click at [279, 256] on div "Phone (Corporate) [PHONE_NUMBER]" at bounding box center [188, 257] width 221 height 14
click at [288, 240] on h6 "[PHONE_NUMBER]" at bounding box center [276, 243] width 38 height 7
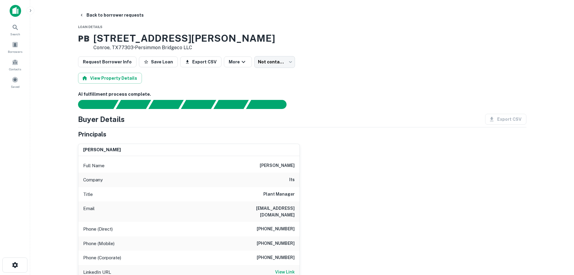
click at [282, 227] on div "Phone (Direct) [PHONE_NUMBER]" at bounding box center [188, 229] width 221 height 14
click at [121, 15] on button "Back to borrower requests" at bounding box center [111, 15] width 69 height 11
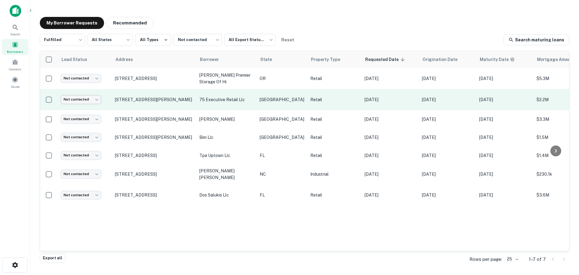
click at [78, 95] on td "Not contacted **** ​" at bounding box center [85, 99] width 54 height 21
click at [82, 101] on body "Search Borrowers Contacts Saved My Borrower Requests Recommended Fulfilled ****…" at bounding box center [289, 137] width 579 height 275
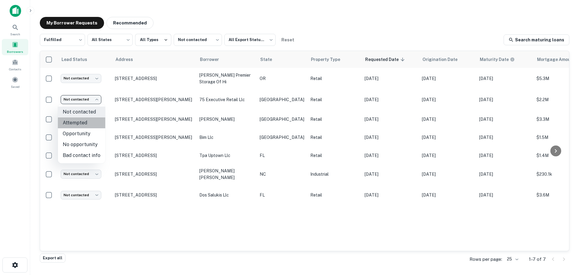
click at [88, 122] on li "Attempted" at bounding box center [81, 122] width 47 height 11
type input "*********"
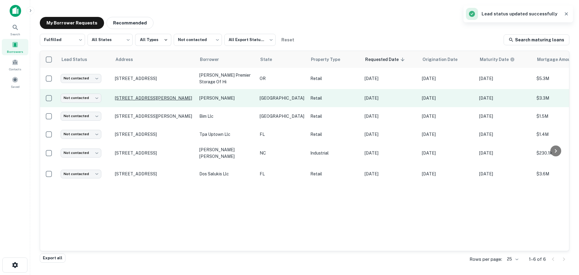
click at [135, 100] on p "[STREET_ADDRESS][PERSON_NAME]" at bounding box center [154, 97] width 78 height 5
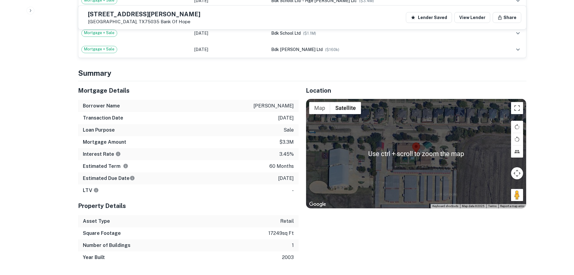
scroll to position [663, 0]
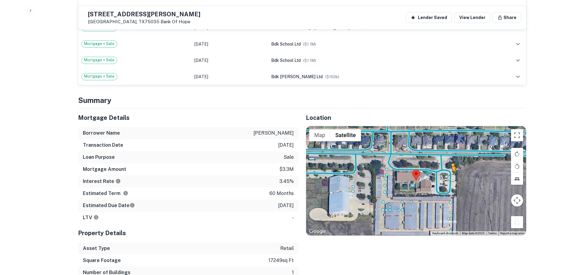
drag, startPoint x: 515, startPoint y: 209, endPoint x: 447, endPoint y: 164, distance: 81.6
click at [447, 164] on div "To activate drag with keyboard, press Alt + Enter. Once in keyboard drag state,…" at bounding box center [416, 180] width 220 height 109
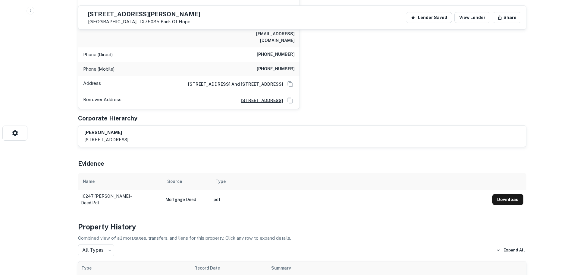
scroll to position [30, 0]
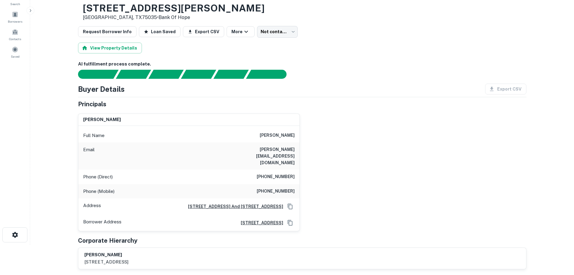
click at [284, 173] on h6 "[PHONE_NUMBER]" at bounding box center [276, 176] width 38 height 7
click at [275, 188] on h6 "[PHONE_NUMBER]" at bounding box center [276, 191] width 38 height 7
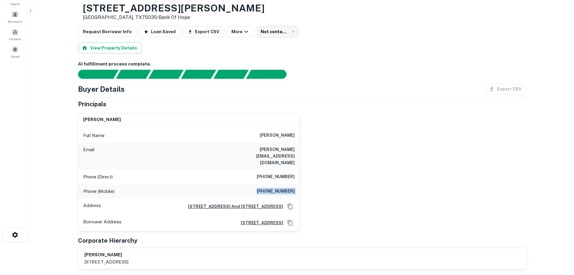
click at [275, 188] on h6 "[PHONE_NUMBER]" at bounding box center [276, 191] width 38 height 7
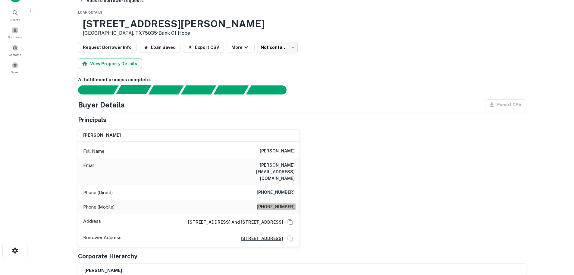
scroll to position [0, 0]
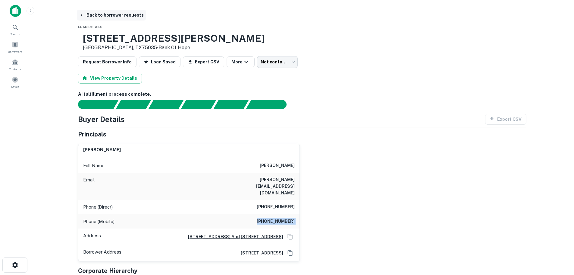
click at [109, 17] on button "Back to borrower requests" at bounding box center [111, 15] width 69 height 11
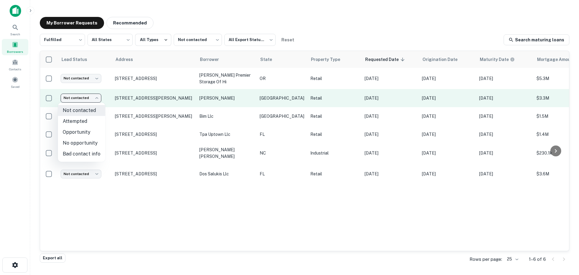
click at [88, 98] on body "Search Borrowers Contacts Saved My Borrower Requests Recommended Fulfilled ****…" at bounding box center [289, 137] width 579 height 275
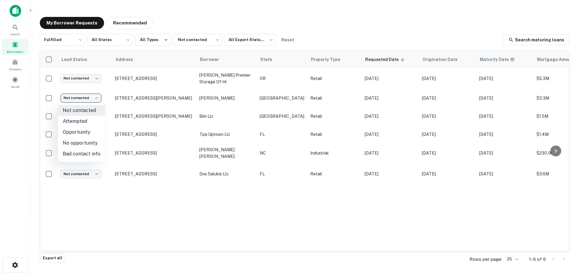
click at [84, 117] on li "Attempted" at bounding box center [81, 121] width 47 height 11
type input "*********"
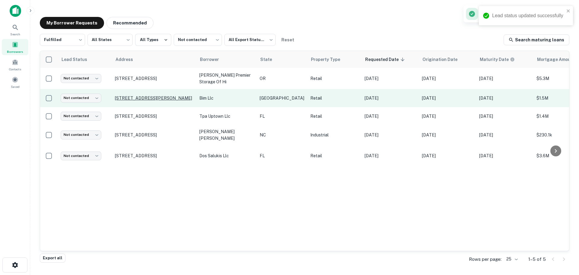
click at [137, 97] on p "[STREET_ADDRESS][PERSON_NAME]" at bounding box center [154, 97] width 78 height 5
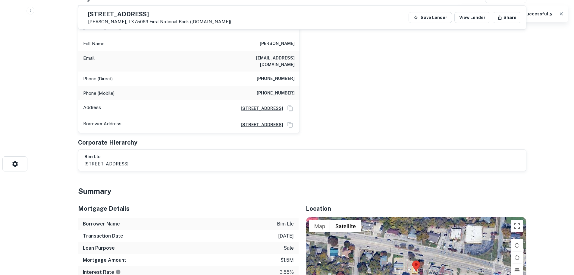
scroll to position [30, 0]
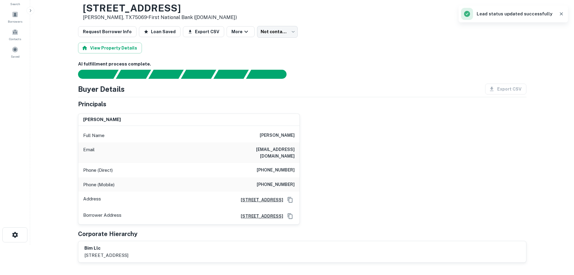
click at [280, 166] on h6 "[PHONE_NUMBER]" at bounding box center [276, 169] width 38 height 7
click at [278, 184] on div "Phone (Mobile) [PHONE_NUMBER]" at bounding box center [188, 184] width 221 height 14
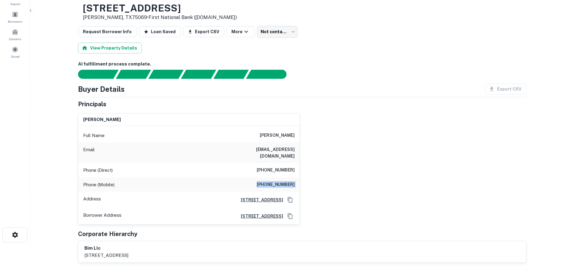
click at [278, 184] on div "Phone (Mobile) [PHONE_NUMBER]" at bounding box center [188, 184] width 221 height 14
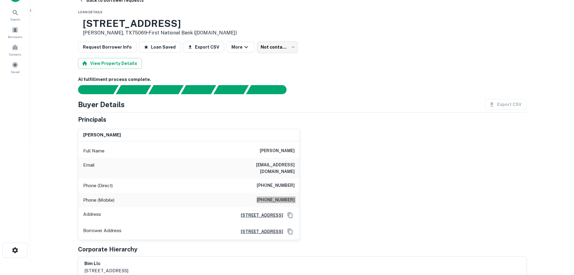
scroll to position [0, 0]
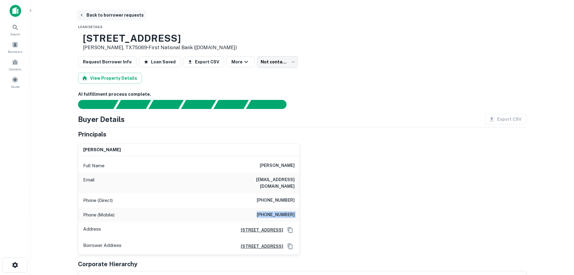
click at [97, 15] on button "Back to borrower requests" at bounding box center [111, 15] width 69 height 11
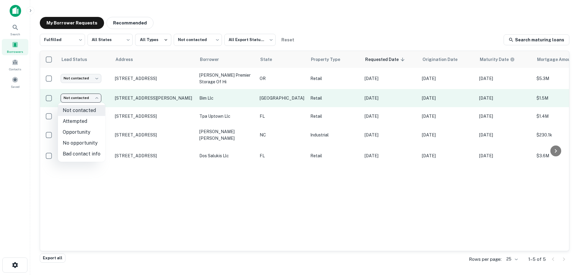
click at [88, 96] on body "Search Borrowers Contacts Saved My Borrower Requests Recommended Fulfilled ****…" at bounding box center [289, 137] width 579 height 275
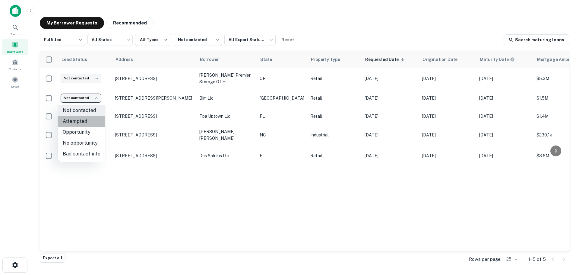
click at [90, 119] on li "Attempted" at bounding box center [81, 121] width 47 height 11
type input "*********"
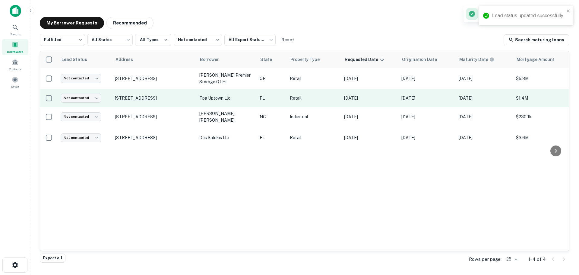
click at [156, 95] on p "[STREET_ADDRESS]" at bounding box center [154, 97] width 78 height 5
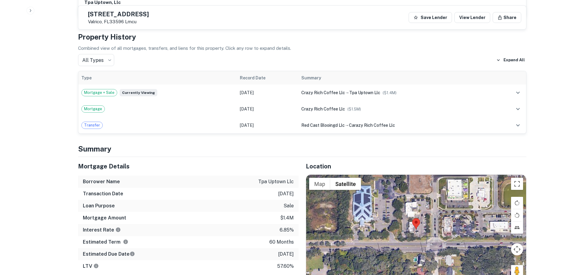
scroll to position [362, 0]
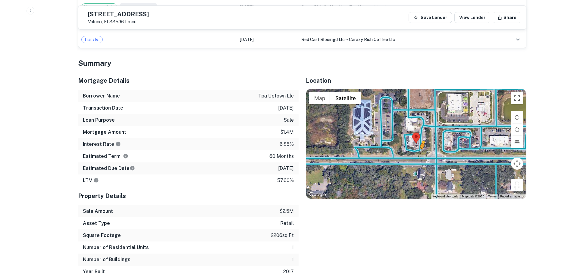
drag, startPoint x: 517, startPoint y: 171, endPoint x: 423, endPoint y: 142, distance: 98.7
click at [422, 142] on div "To activate drag with keyboard, press Alt + Enter. Once in keyboard drag state,…" at bounding box center [416, 143] width 220 height 109
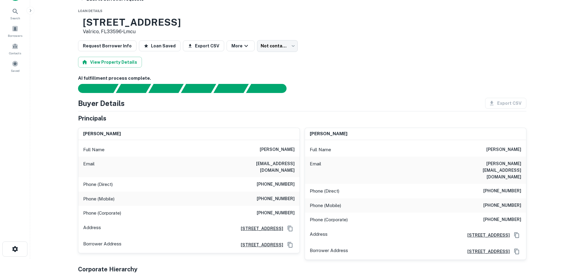
scroll to position [60, 0]
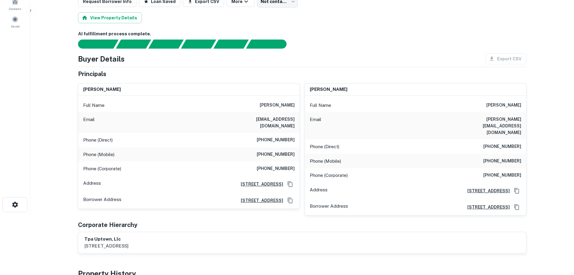
click at [280, 136] on h6 "[PHONE_NUMBER]" at bounding box center [276, 139] width 38 height 7
click at [275, 151] on h6 "[PHONE_NUMBER]" at bounding box center [276, 154] width 38 height 7
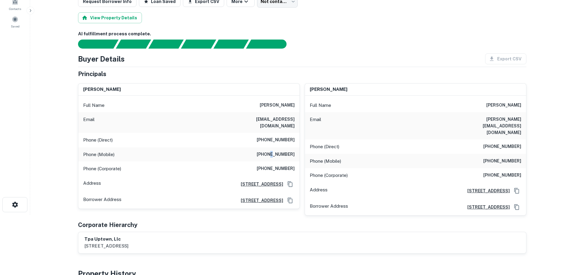
click at [275, 151] on h6 "[PHONE_NUMBER]" at bounding box center [276, 154] width 38 height 7
click at [289, 167] on div "Phone (Corporate) [PHONE_NUMBER]" at bounding box center [188, 168] width 221 height 14
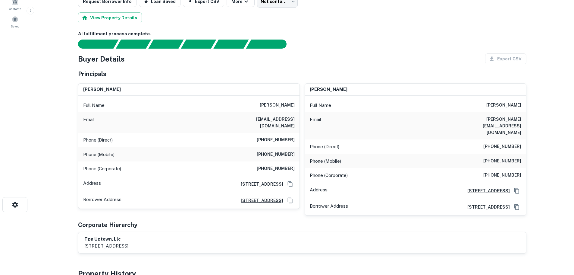
click at [511, 143] on h6 "[PHONE_NUMBER]" at bounding box center [503, 146] width 38 height 7
click at [512, 143] on h6 "[PHONE_NUMBER]" at bounding box center [503, 146] width 38 height 7
drag, startPoint x: 508, startPoint y: 149, endPoint x: 404, endPoint y: 148, distance: 103.4
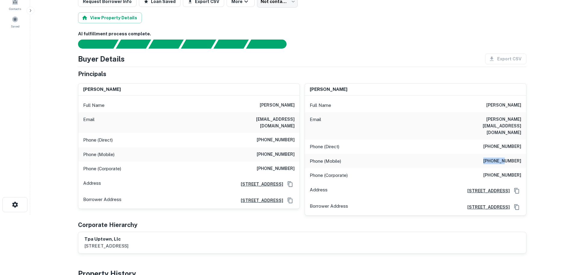
click at [404, 154] on div "Phone (Mobile) [PHONE_NUMBER]" at bounding box center [415, 161] width 221 height 14
click at [486, 157] on h6 "[PHONE_NUMBER]" at bounding box center [503, 160] width 38 height 7
click at [487, 157] on h6 "[PHONE_NUMBER]" at bounding box center [503, 160] width 38 height 7
click at [497, 157] on h6 "[PHONE_NUMBER]" at bounding box center [503, 160] width 38 height 7
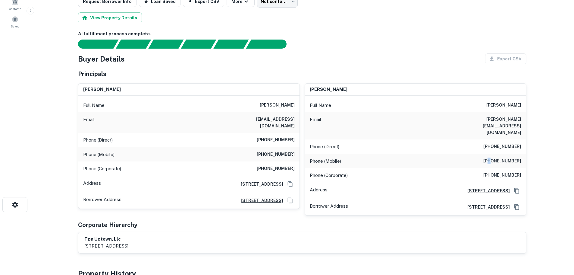
click at [497, 157] on h6 "[PHONE_NUMBER]" at bounding box center [503, 160] width 38 height 7
click at [518, 172] on h6 "[PHONE_NUMBER]" at bounding box center [503, 175] width 38 height 7
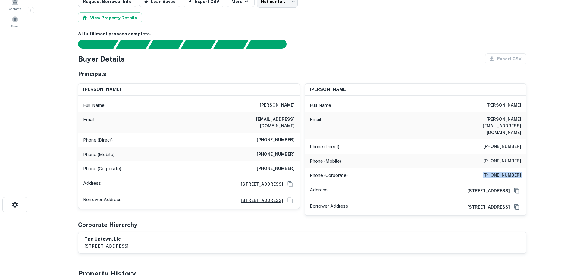
click at [518, 172] on h6 "[PHONE_NUMBER]" at bounding box center [503, 175] width 38 height 7
drag, startPoint x: 285, startPoint y: 132, endPoint x: 291, endPoint y: 123, distance: 11.4
click at [291, 123] on div "Full Name [PERSON_NAME] Email [PERSON_NAME][EMAIL_ADDRESS][DOMAIN_NAME] Phone (…" at bounding box center [188, 152] width 221 height 113
click at [278, 136] on h6 "[PHONE_NUMBER]" at bounding box center [276, 139] width 38 height 7
click at [279, 136] on h6 "[PHONE_NUMBER]" at bounding box center [276, 139] width 38 height 7
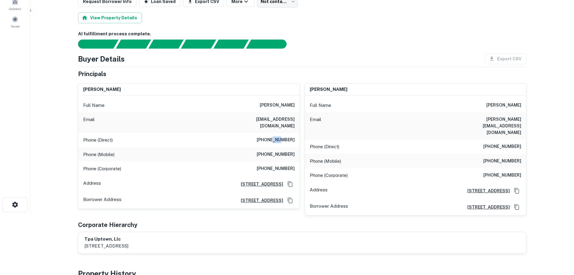
click at [279, 136] on h6 "[PHONE_NUMBER]" at bounding box center [276, 139] width 38 height 7
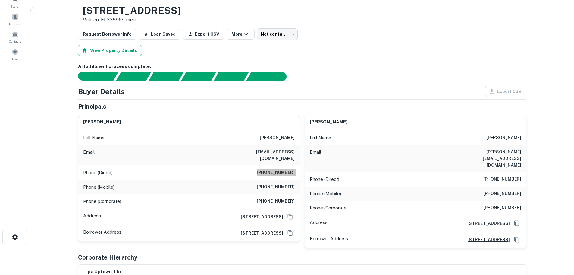
scroll to position [0, 0]
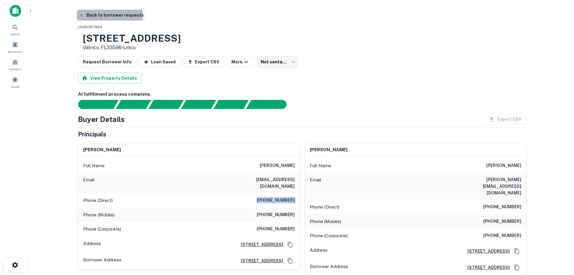
click at [96, 17] on button "Back to borrower requests" at bounding box center [111, 15] width 69 height 11
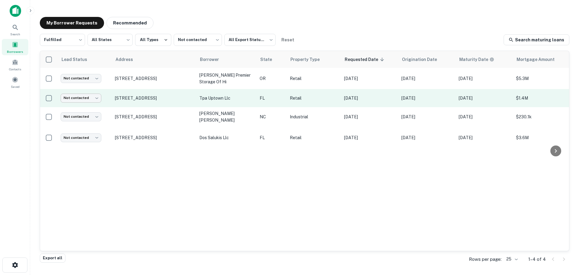
click at [89, 98] on body "Search Borrowers Contacts Saved My Borrower Requests Recommended Fulfilled ****…" at bounding box center [289, 137] width 579 height 275
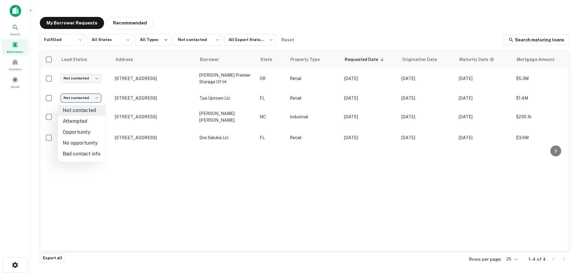
click at [90, 153] on li "Bad contact info" at bounding box center [81, 153] width 47 height 11
type input "**********"
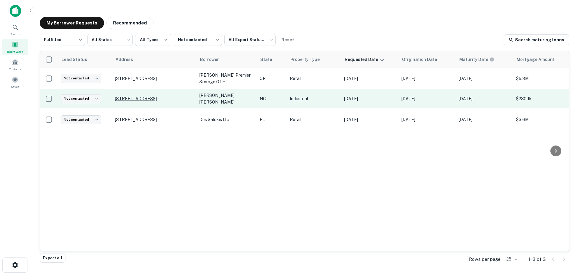
click at [145, 96] on p "[STREET_ADDRESS]" at bounding box center [154, 98] width 78 height 5
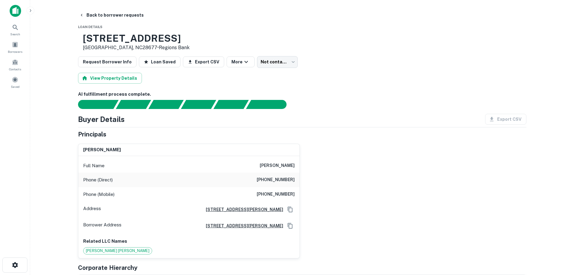
drag, startPoint x: 165, startPoint y: 30, endPoint x: 169, endPoint y: 37, distance: 7.7
click at [169, 40] on h3 "[STREET_ADDRESS]" at bounding box center [136, 38] width 107 height 11
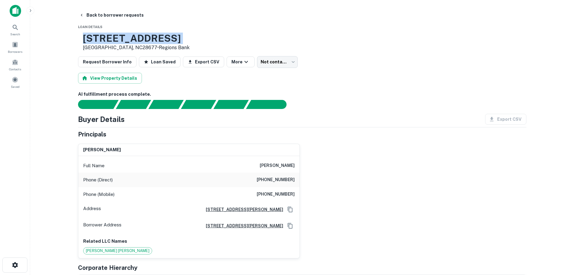
click at [169, 40] on h3 "[STREET_ADDRESS]" at bounding box center [136, 38] width 107 height 11
click at [99, 15] on button "Back to borrower requests" at bounding box center [111, 15] width 69 height 11
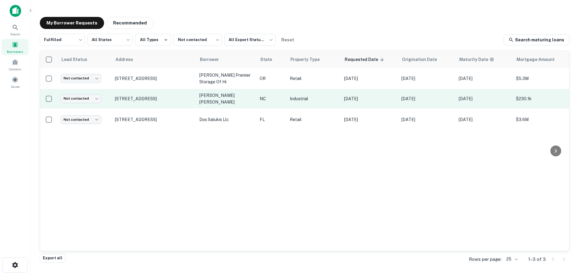
click at [87, 92] on td "Not contacted **** ​" at bounding box center [85, 98] width 54 height 19
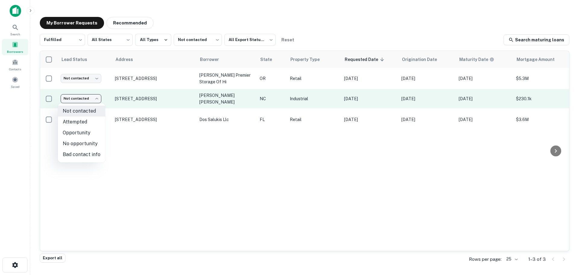
click at [89, 95] on body "Search Borrowers Contacts Saved My Borrower Requests Recommended Fulfilled ****…" at bounding box center [289, 137] width 579 height 275
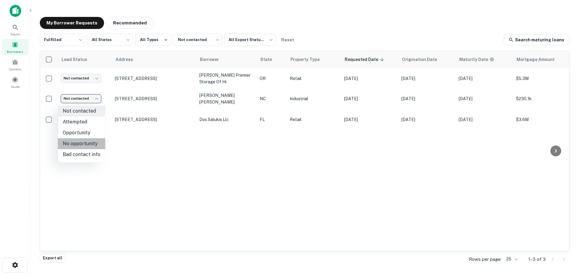
click at [87, 145] on li "No opportunity" at bounding box center [81, 143] width 47 height 11
type input "**********"
